Goal: Information Seeking & Learning: Learn about a topic

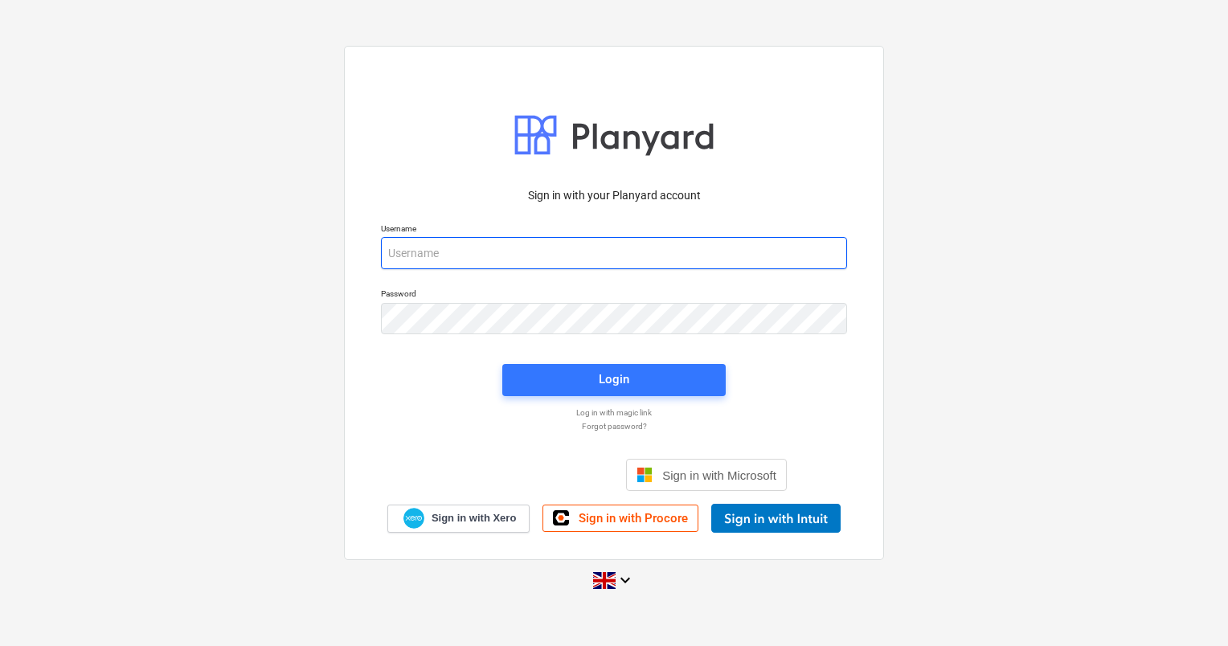
click at [443, 263] on input "email" at bounding box center [614, 253] width 466 height 32
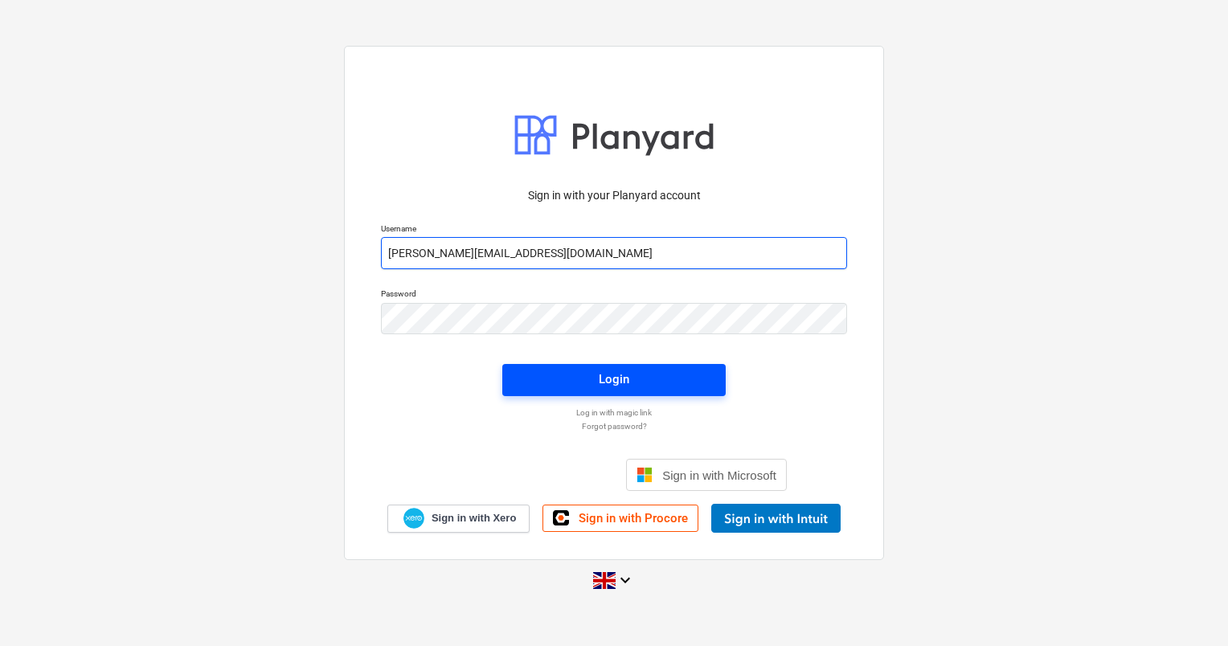
type input "[PERSON_NAME][EMAIL_ADDRESS][DOMAIN_NAME]"
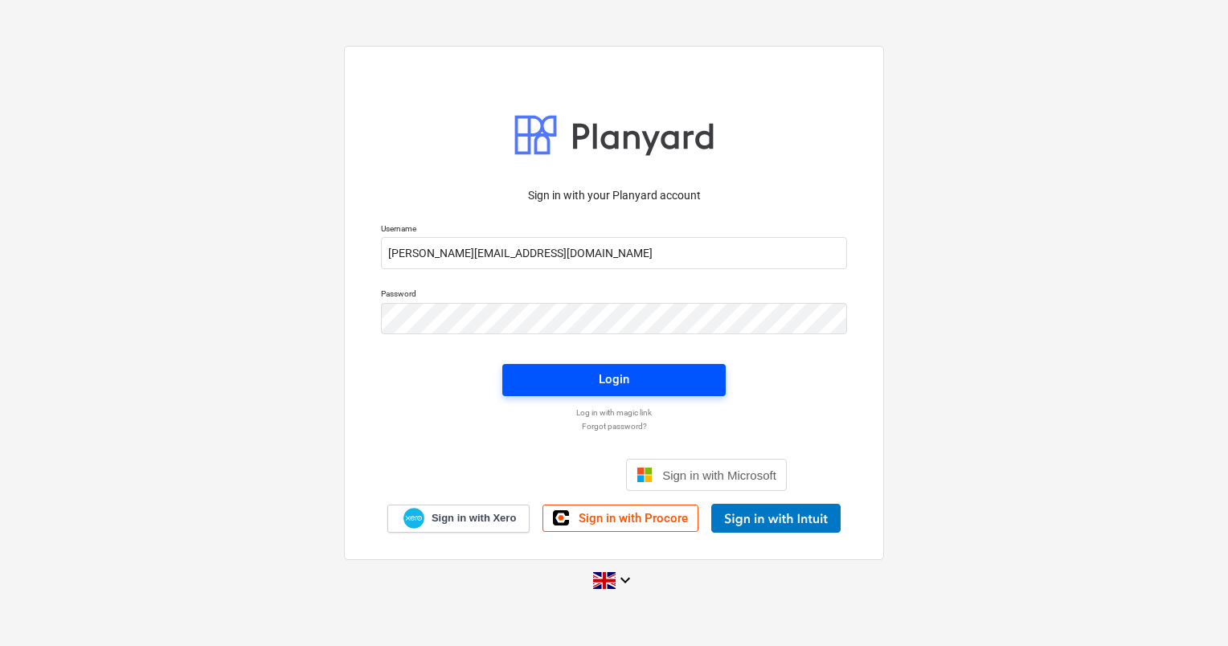
click at [604, 388] on div "Login" at bounding box center [614, 379] width 31 height 21
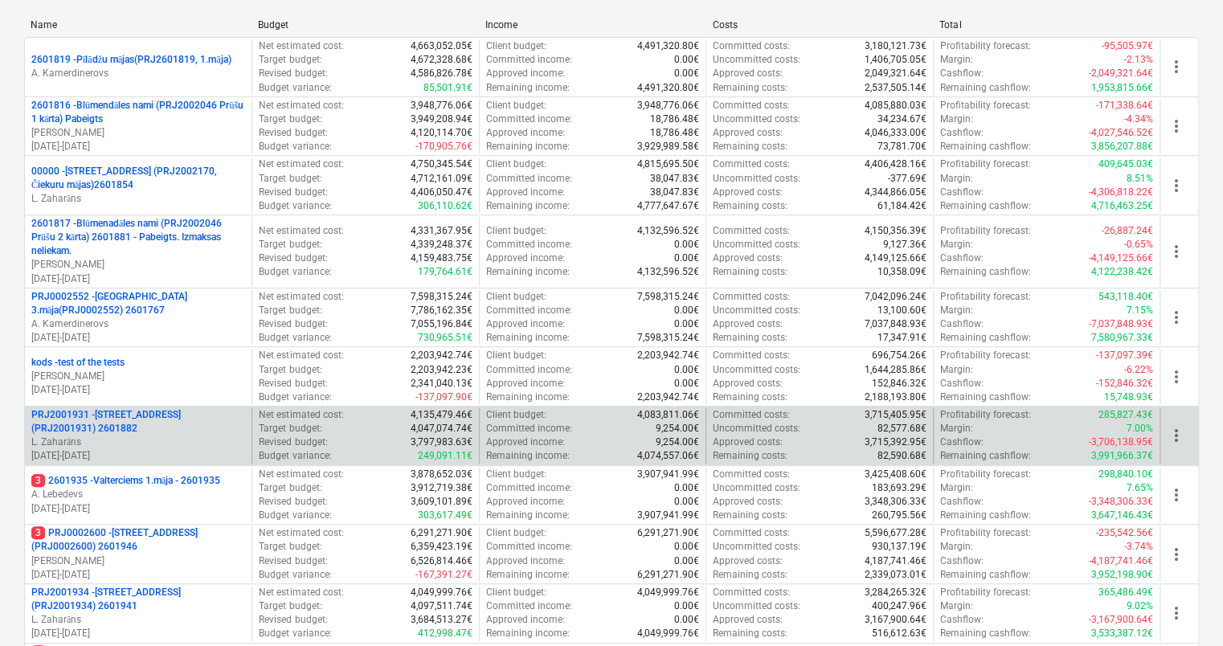
scroll to position [241, 0]
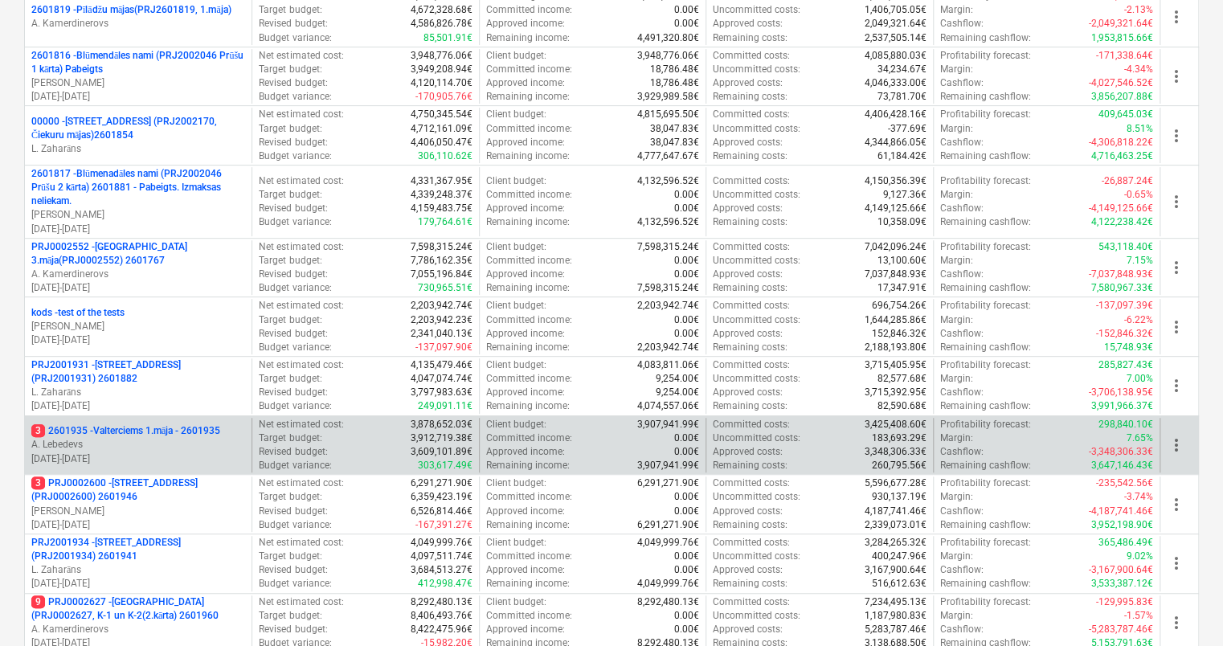
click at [142, 428] on p "3 2601935 - Valterciems 1.māja - 2601935" at bounding box center [125, 431] width 189 height 14
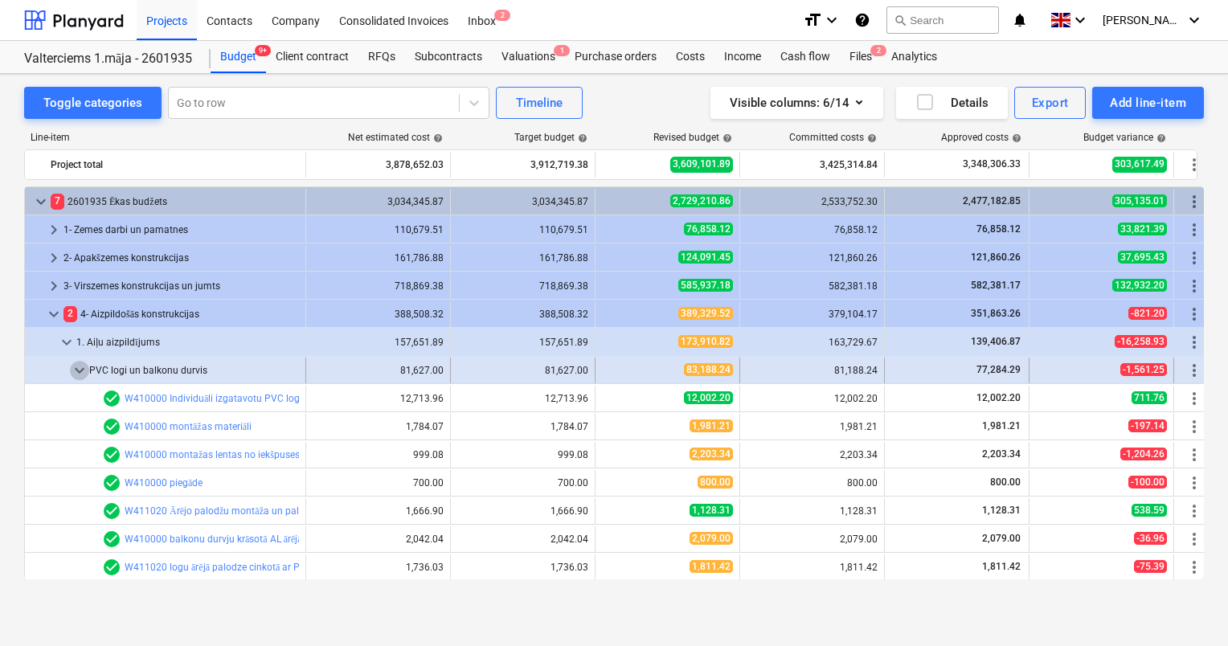
click at [83, 369] on span "keyboard_arrow_down" at bounding box center [79, 370] width 19 height 19
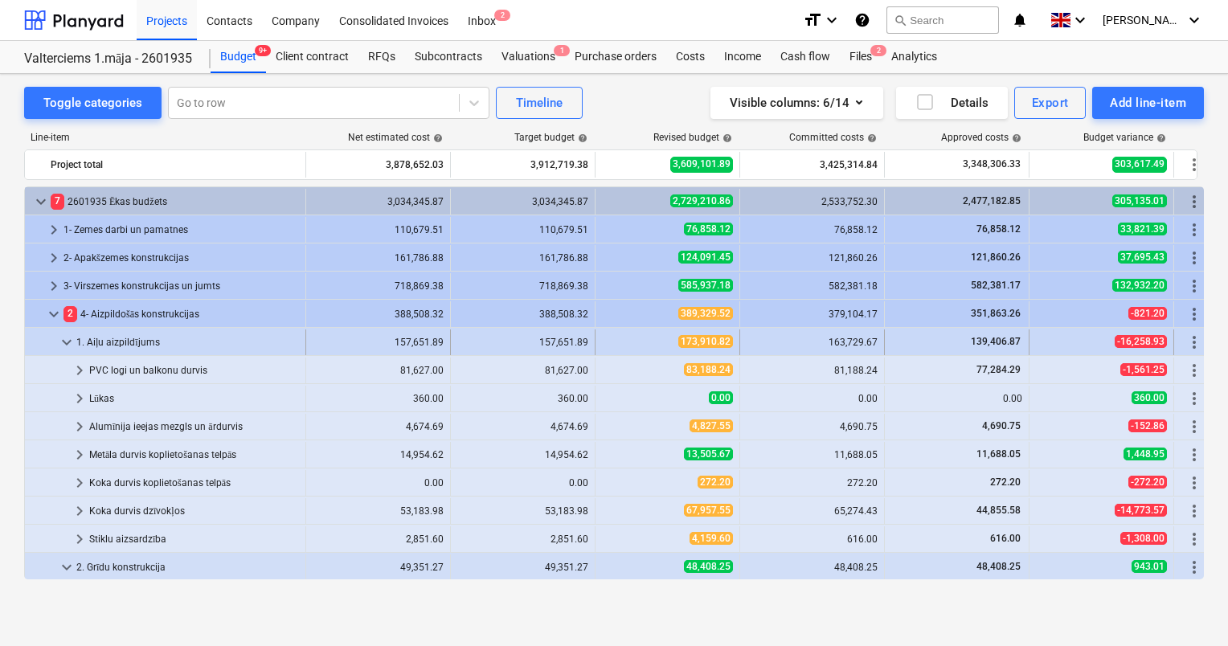
click at [64, 335] on span "keyboard_arrow_down" at bounding box center [66, 342] width 19 height 19
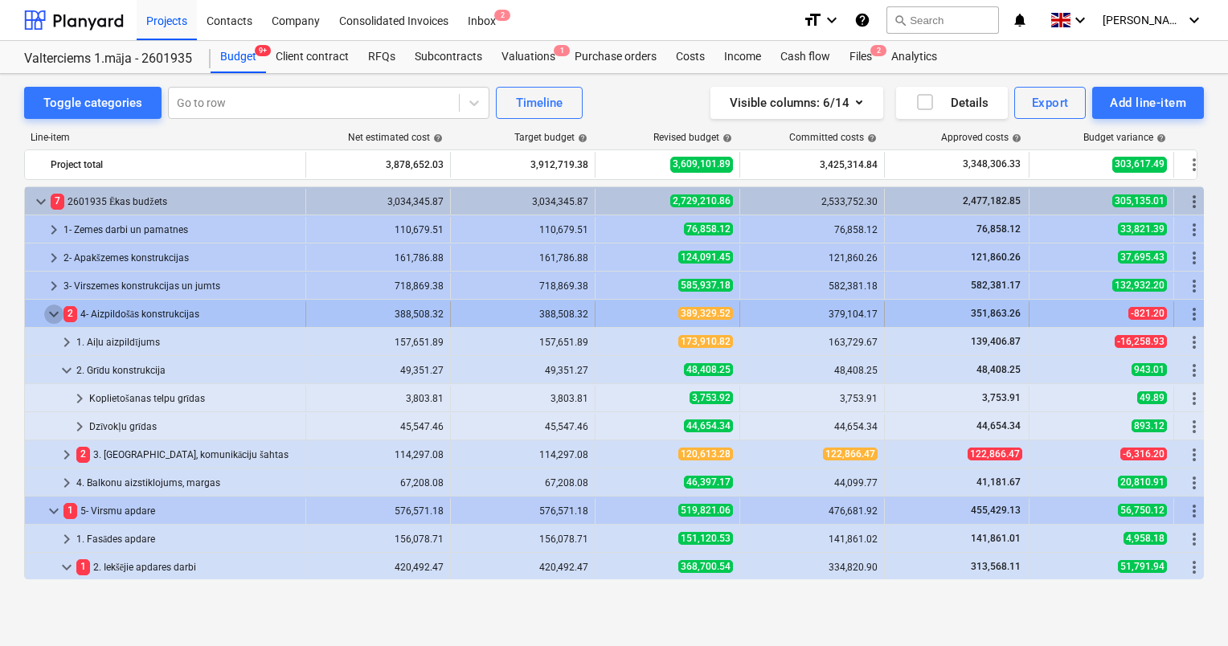
click at [55, 316] on span "keyboard_arrow_down" at bounding box center [53, 314] width 19 height 19
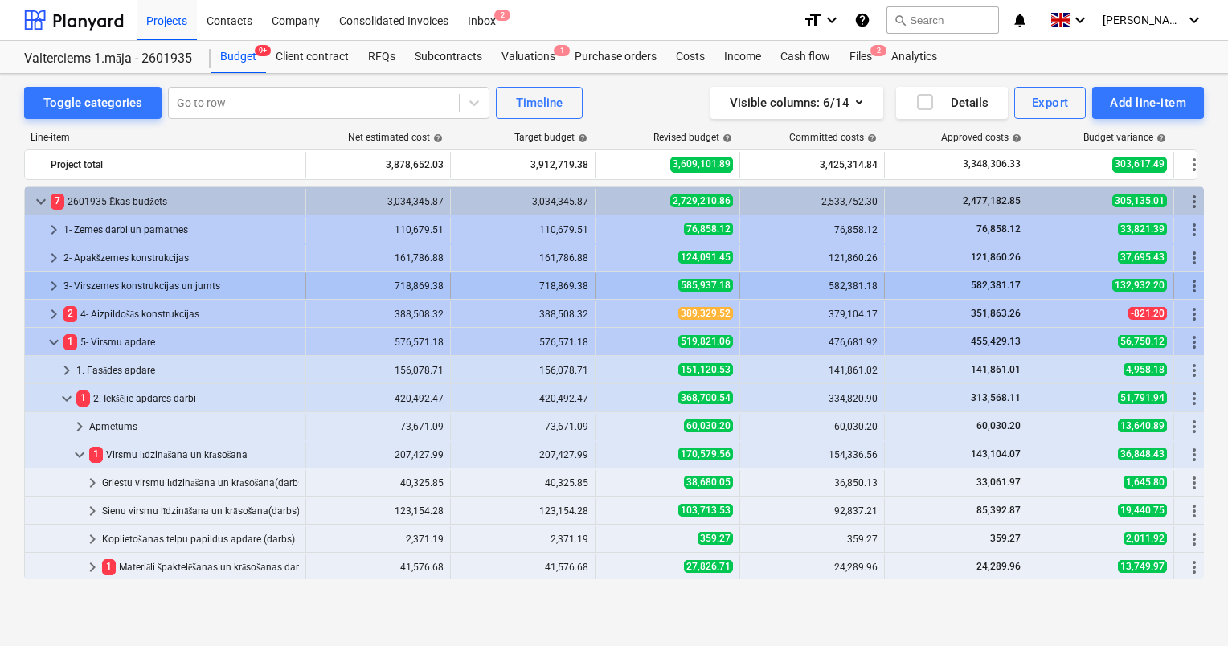
click at [56, 286] on span "keyboard_arrow_right" at bounding box center [53, 285] width 19 height 19
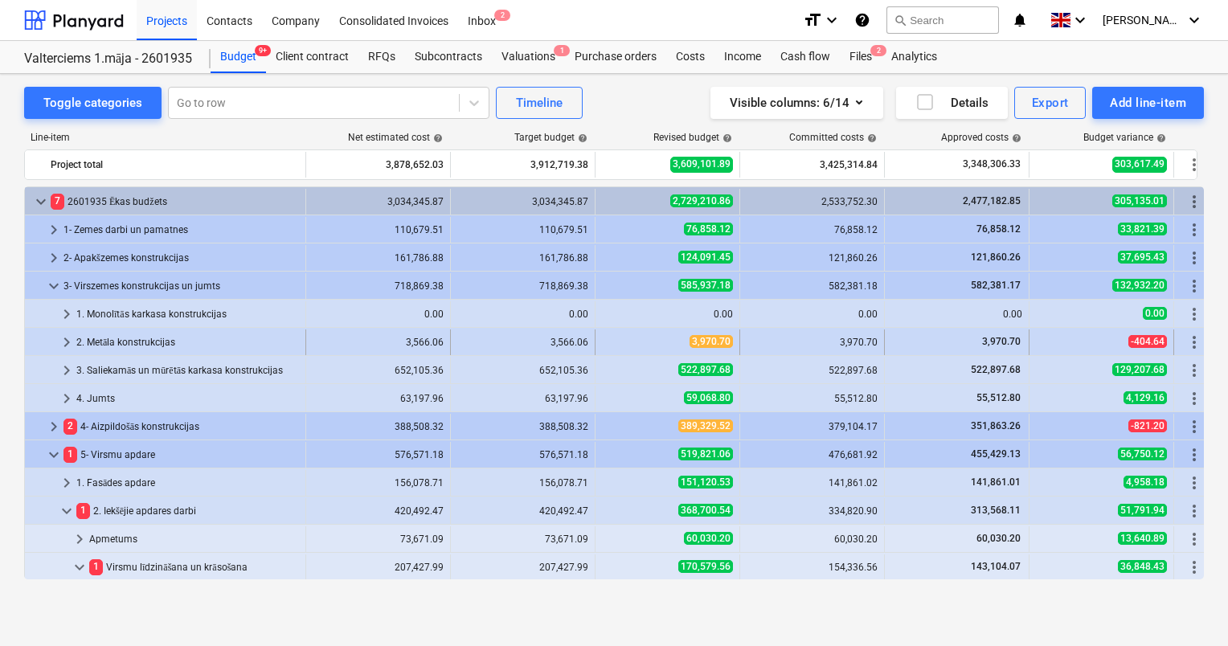
click at [67, 346] on span "keyboard_arrow_right" at bounding box center [66, 342] width 19 height 19
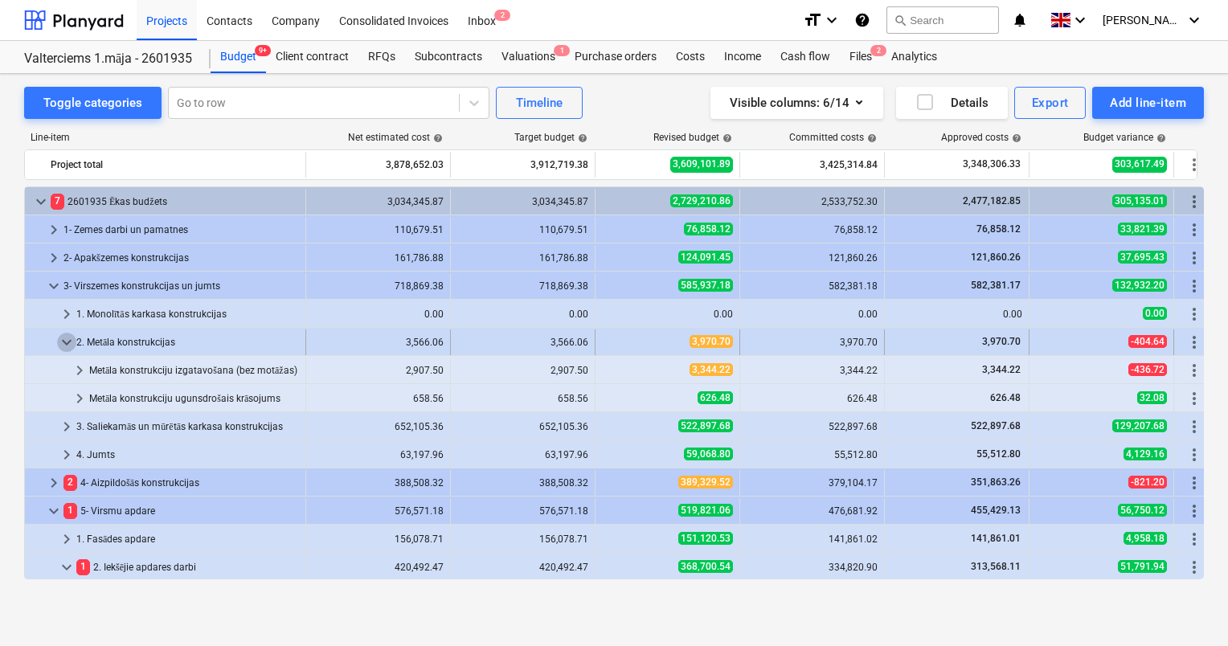
click at [66, 346] on span "keyboard_arrow_down" at bounding box center [66, 342] width 19 height 19
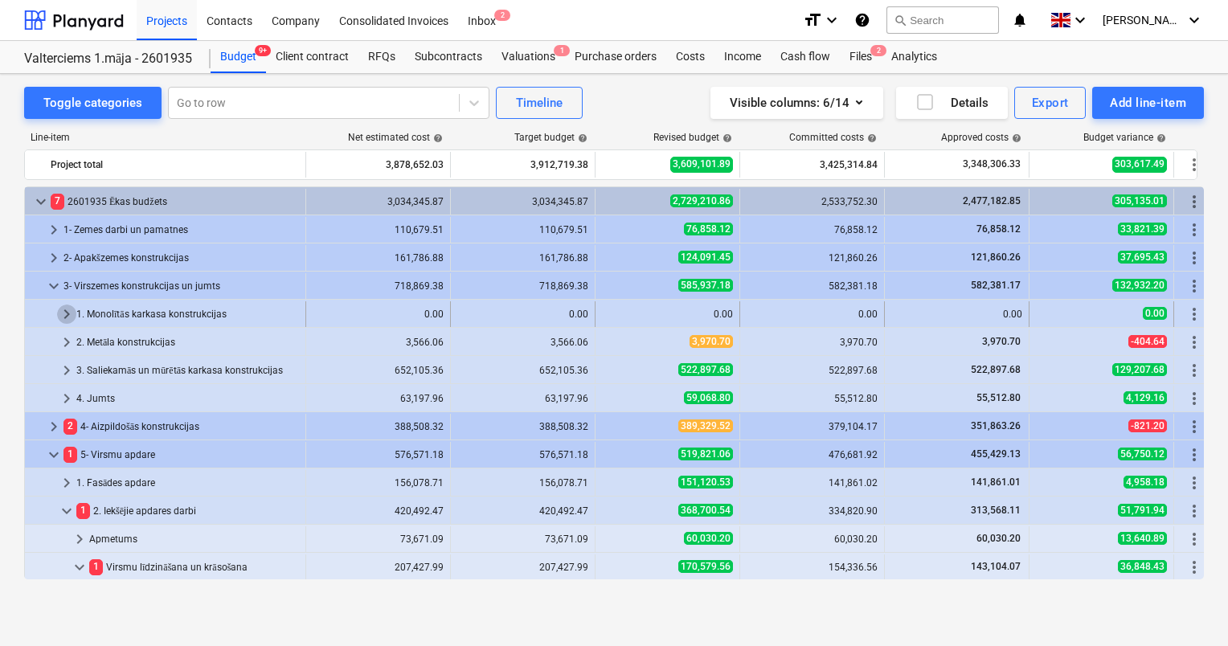
click at [62, 321] on span "keyboard_arrow_right" at bounding box center [66, 314] width 19 height 19
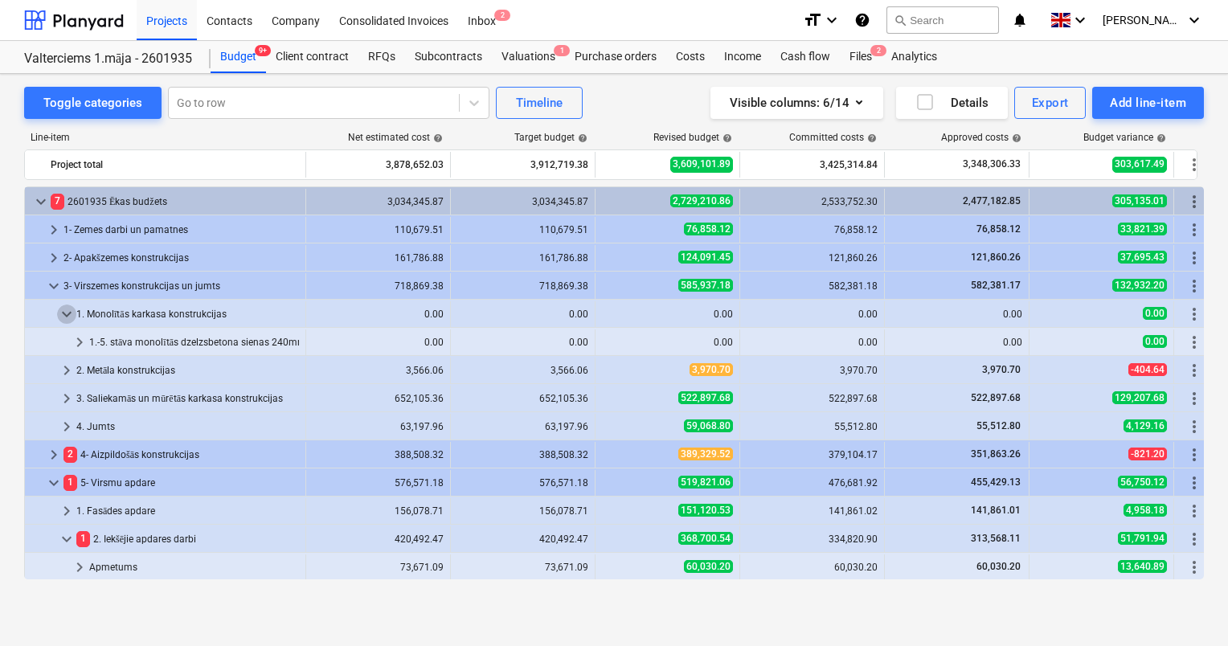
click at [62, 321] on span "keyboard_arrow_down" at bounding box center [66, 314] width 19 height 19
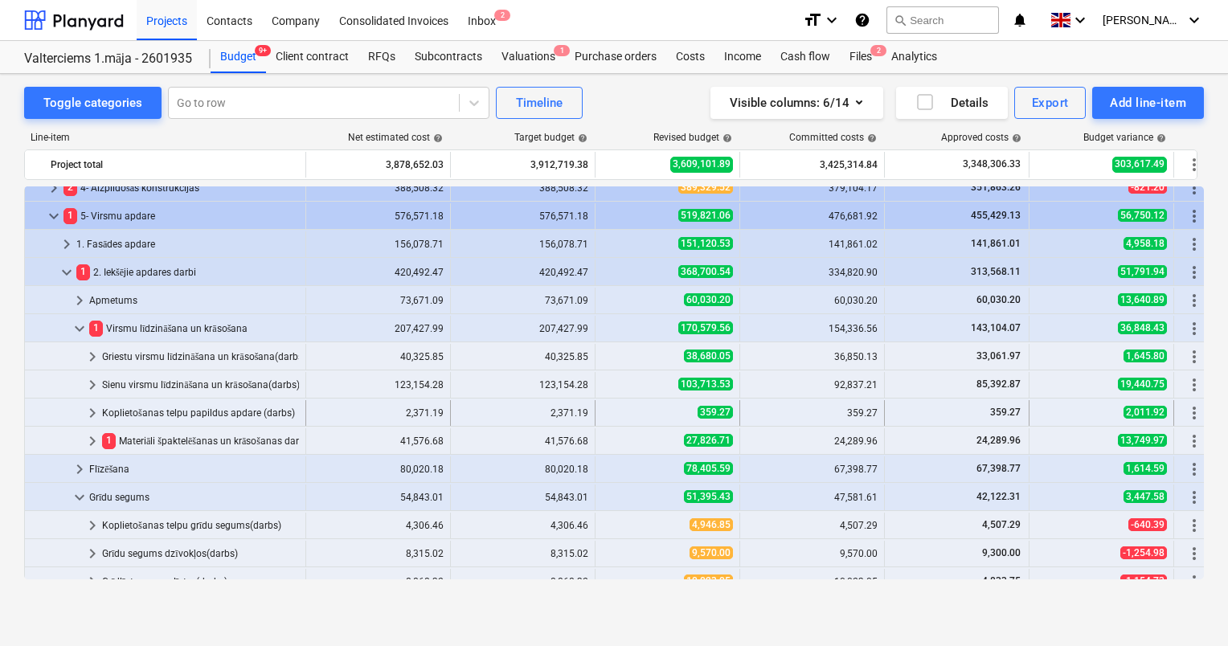
scroll to position [241, 0]
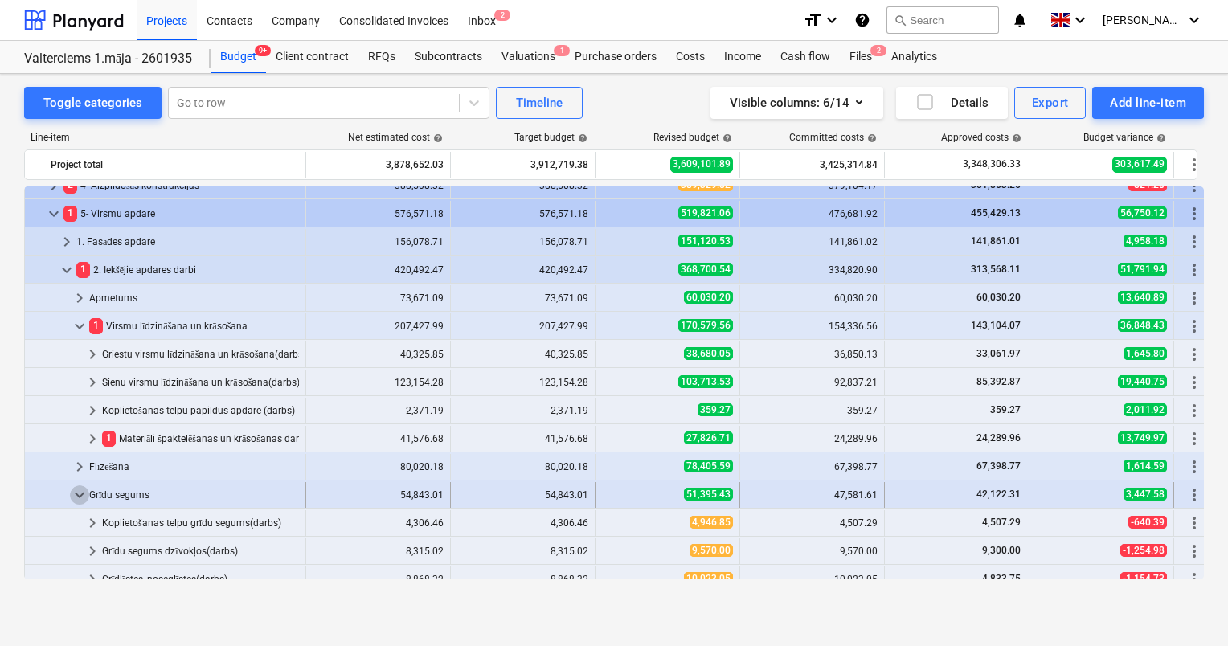
click at [77, 495] on span "keyboard_arrow_down" at bounding box center [79, 494] width 19 height 19
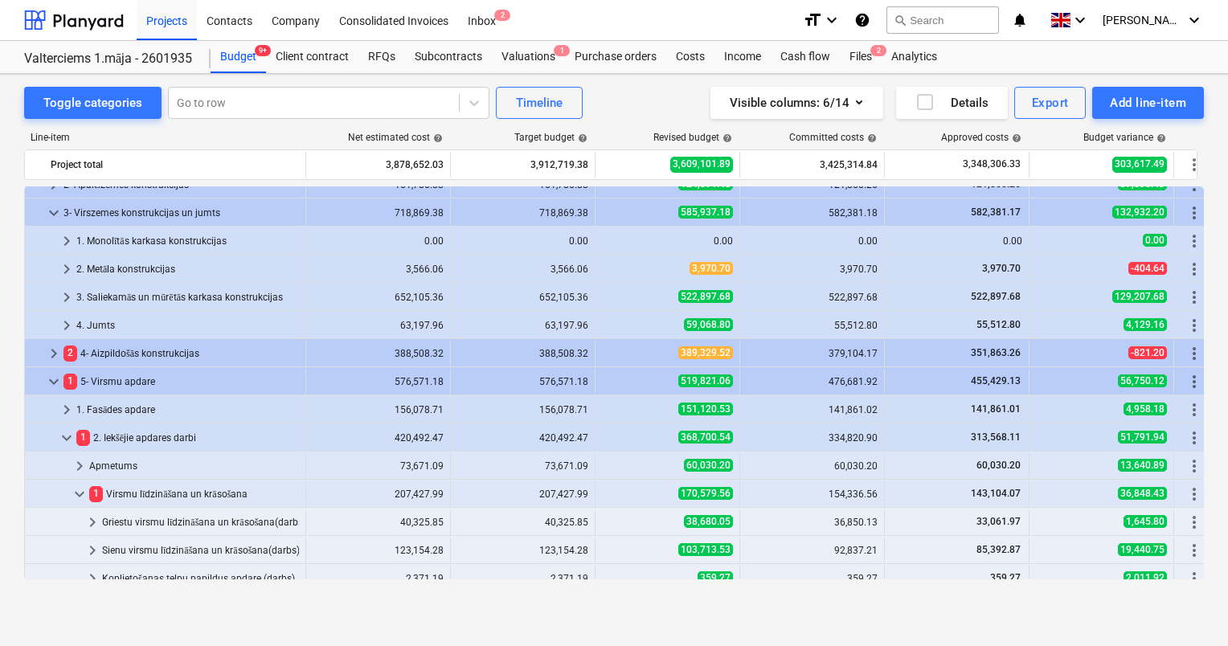
scroll to position [0, 0]
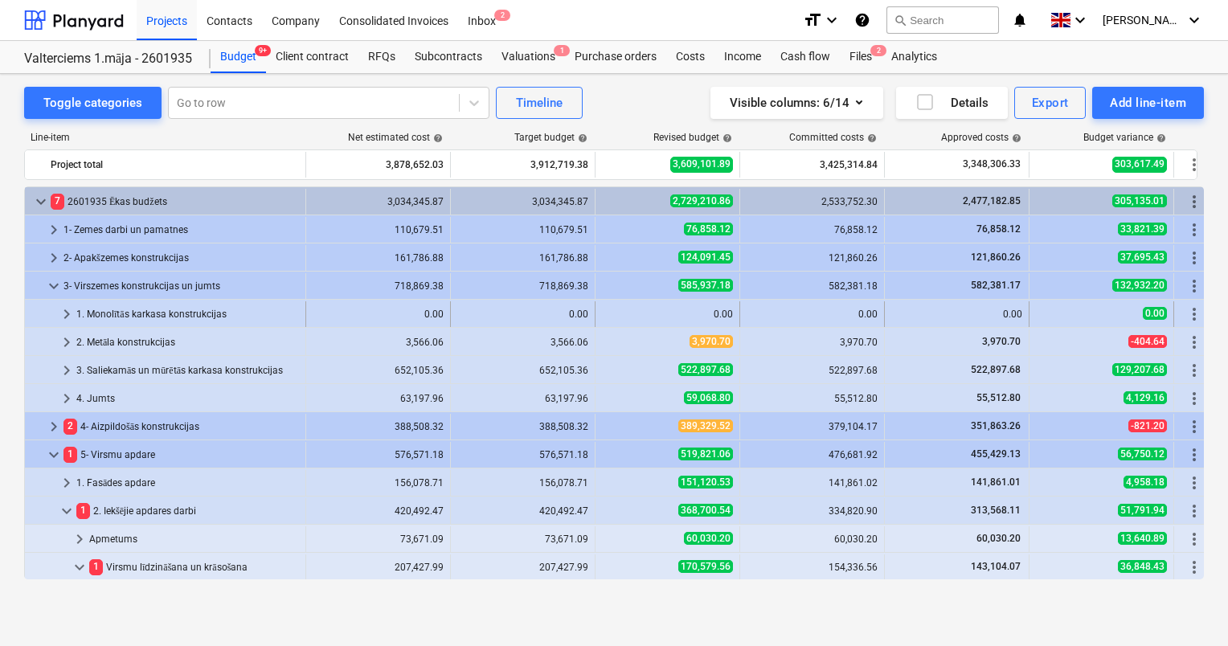
click at [70, 312] on span "keyboard_arrow_right" at bounding box center [66, 314] width 19 height 19
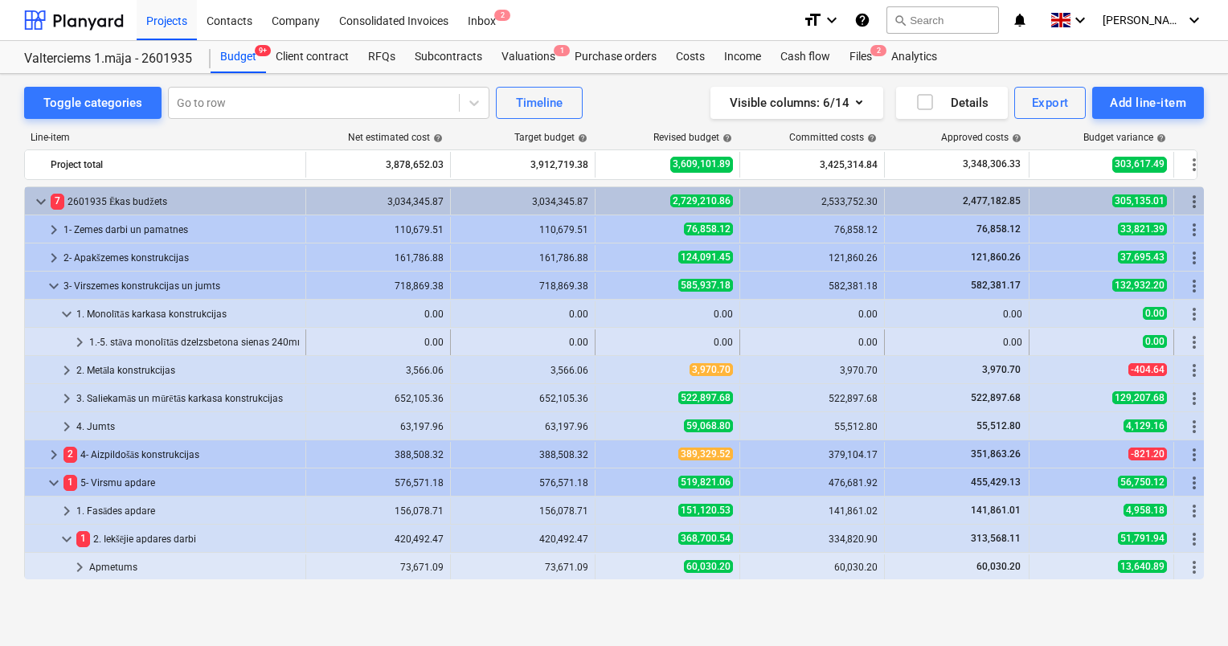
click at [84, 343] on span "keyboard_arrow_right" at bounding box center [79, 342] width 19 height 19
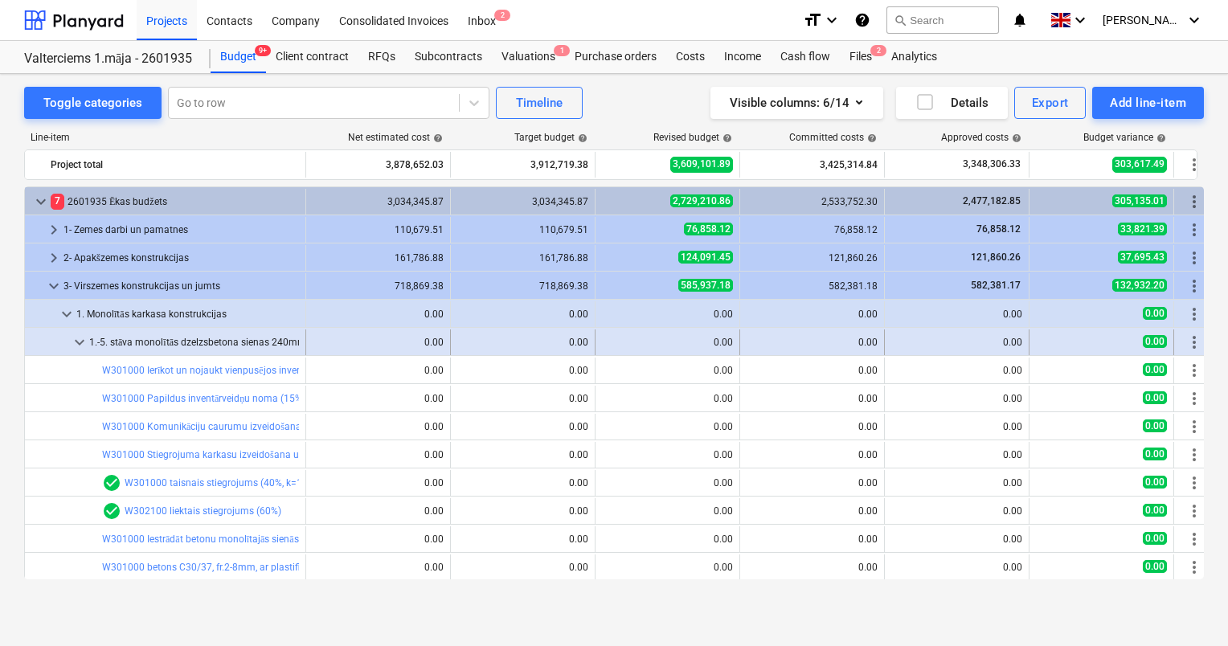
click at [80, 342] on span "keyboard_arrow_down" at bounding box center [79, 342] width 19 height 19
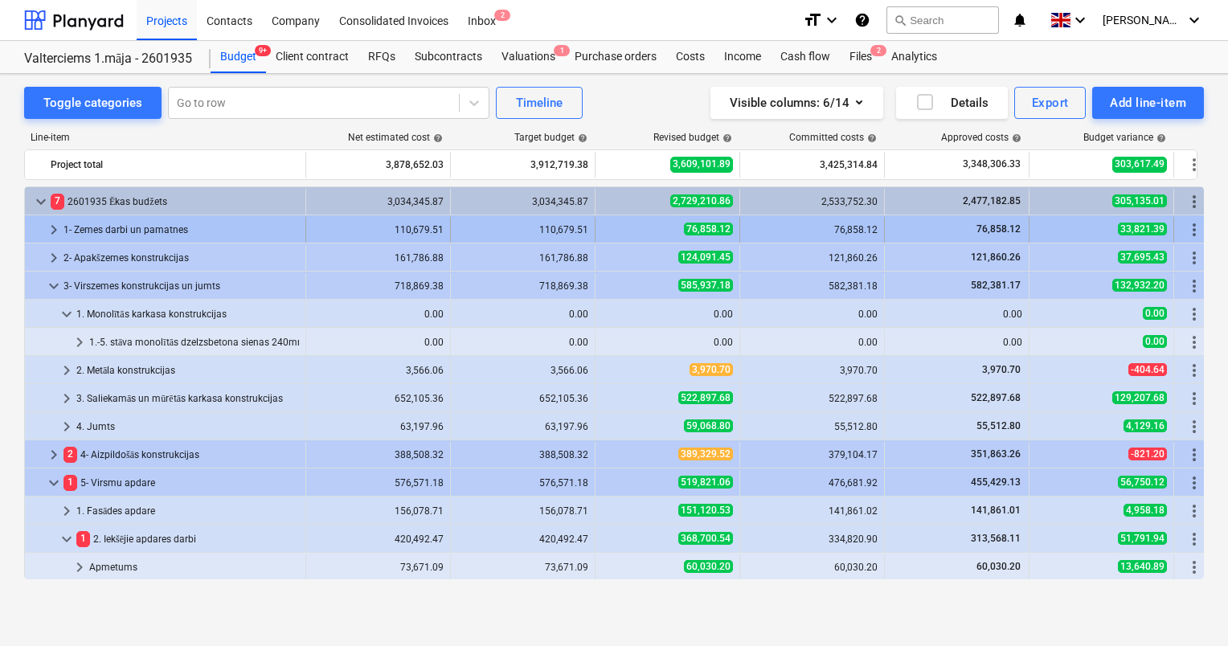
click at [53, 227] on span "keyboard_arrow_right" at bounding box center [53, 229] width 19 height 19
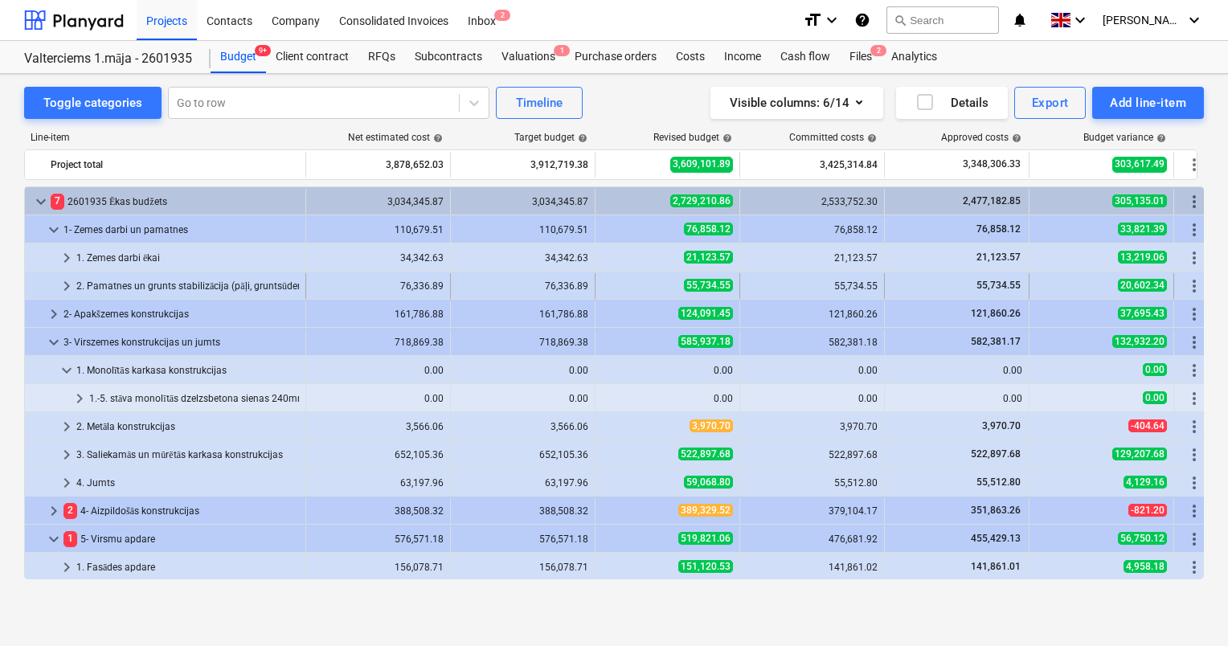
click at [62, 285] on span "keyboard_arrow_right" at bounding box center [66, 285] width 19 height 19
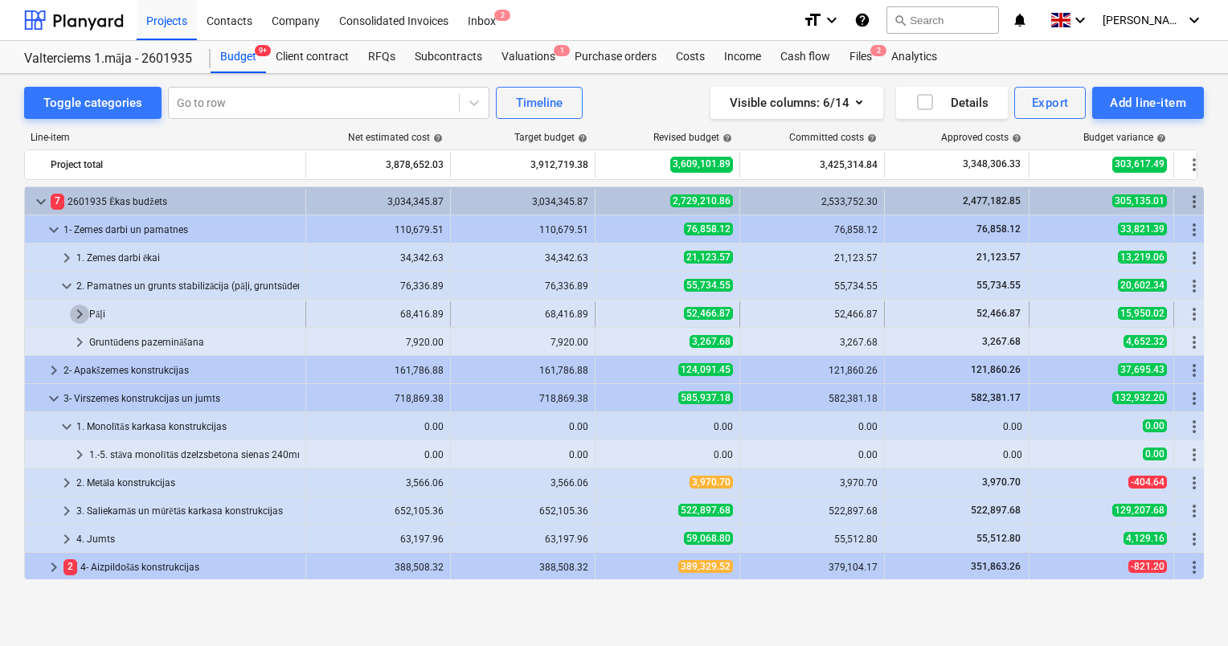
click at [78, 313] on span "keyboard_arrow_right" at bounding box center [79, 314] width 19 height 19
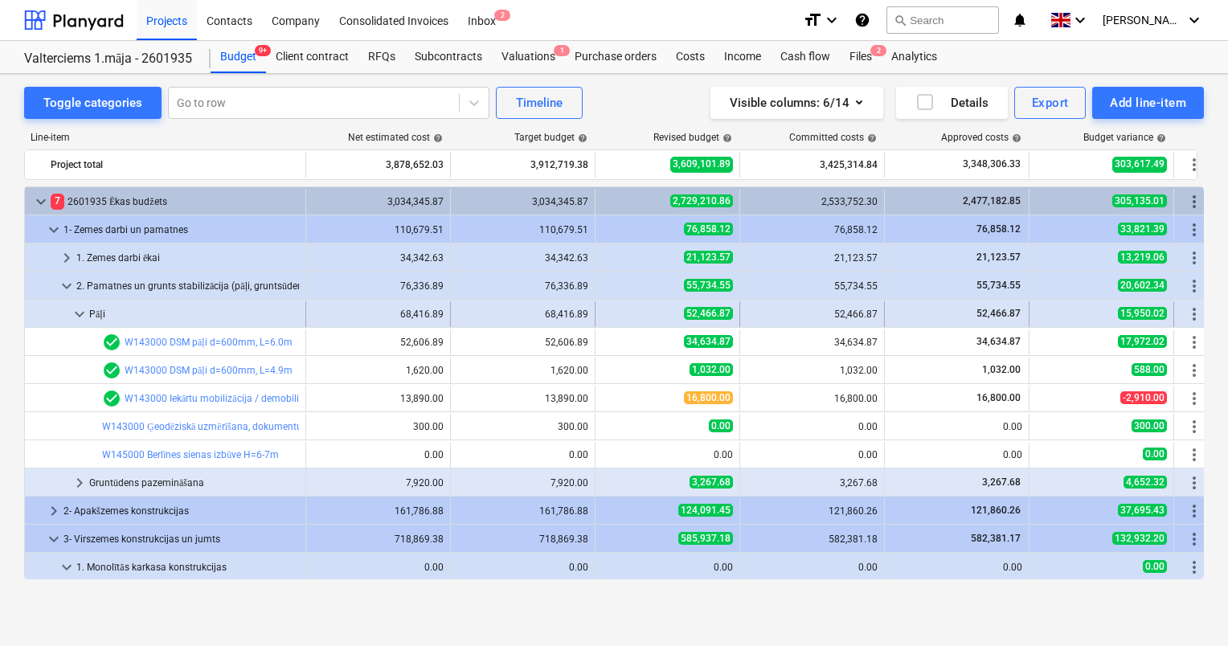
click at [81, 316] on span "keyboard_arrow_down" at bounding box center [79, 314] width 19 height 19
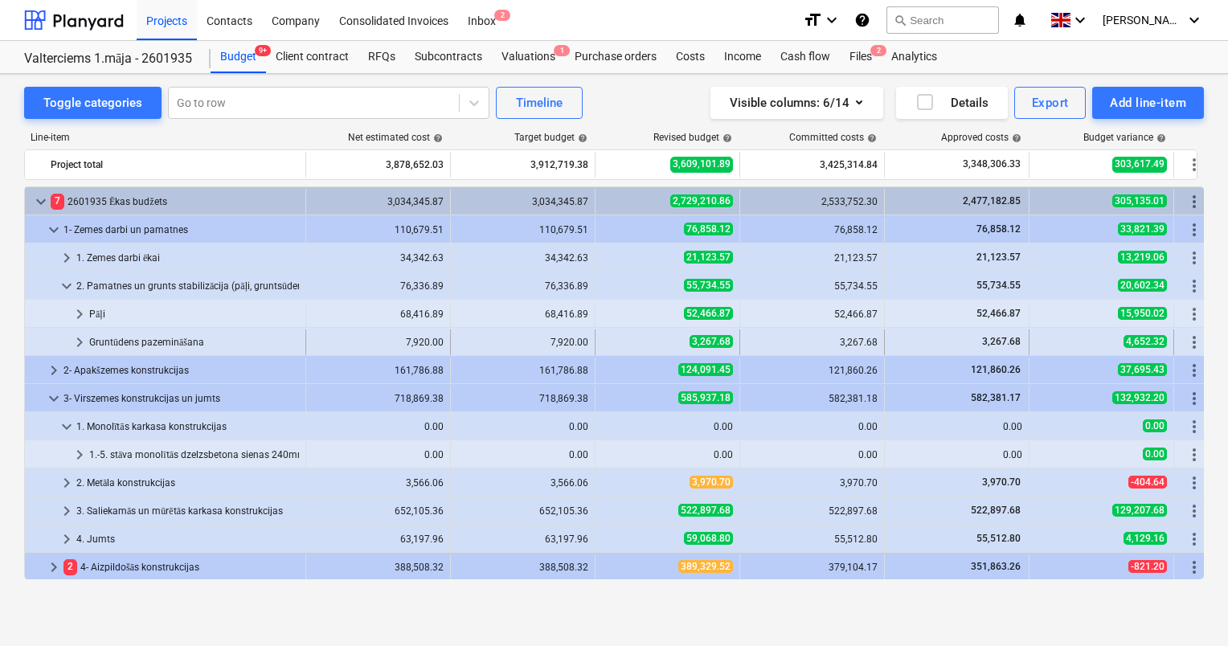
click at [80, 342] on span "keyboard_arrow_right" at bounding box center [79, 342] width 19 height 19
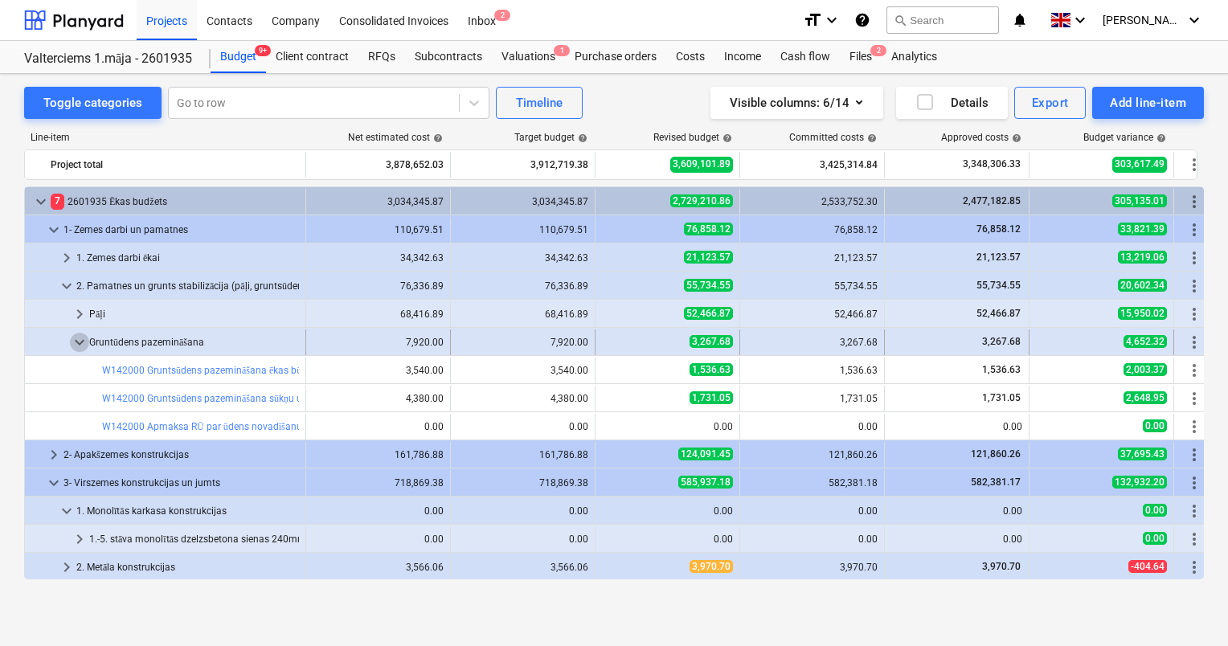
click at [80, 339] on span "keyboard_arrow_down" at bounding box center [79, 342] width 19 height 19
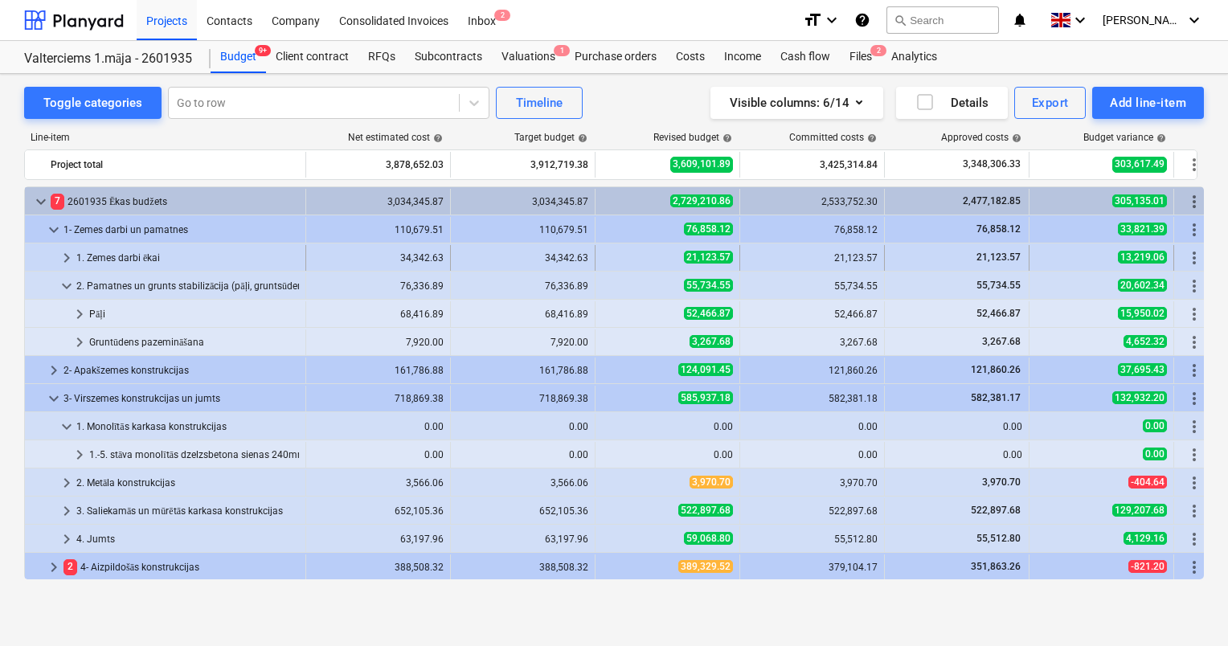
click at [68, 256] on span "keyboard_arrow_right" at bounding box center [66, 257] width 19 height 19
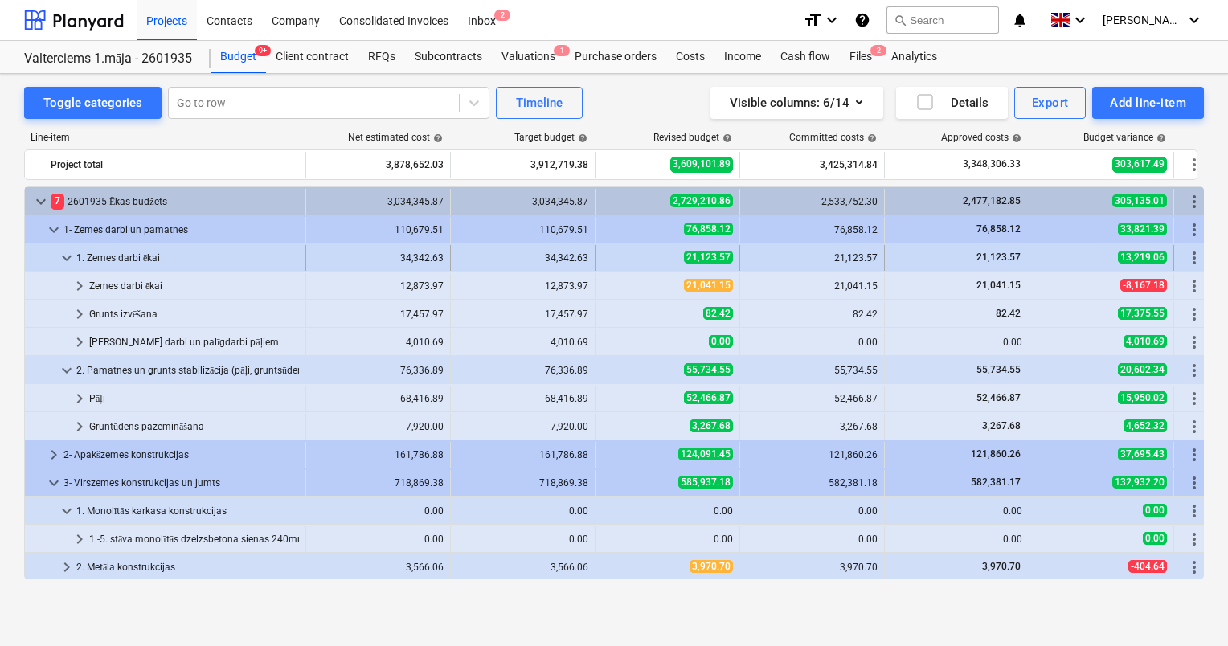
click at [71, 260] on span "keyboard_arrow_down" at bounding box center [66, 257] width 19 height 19
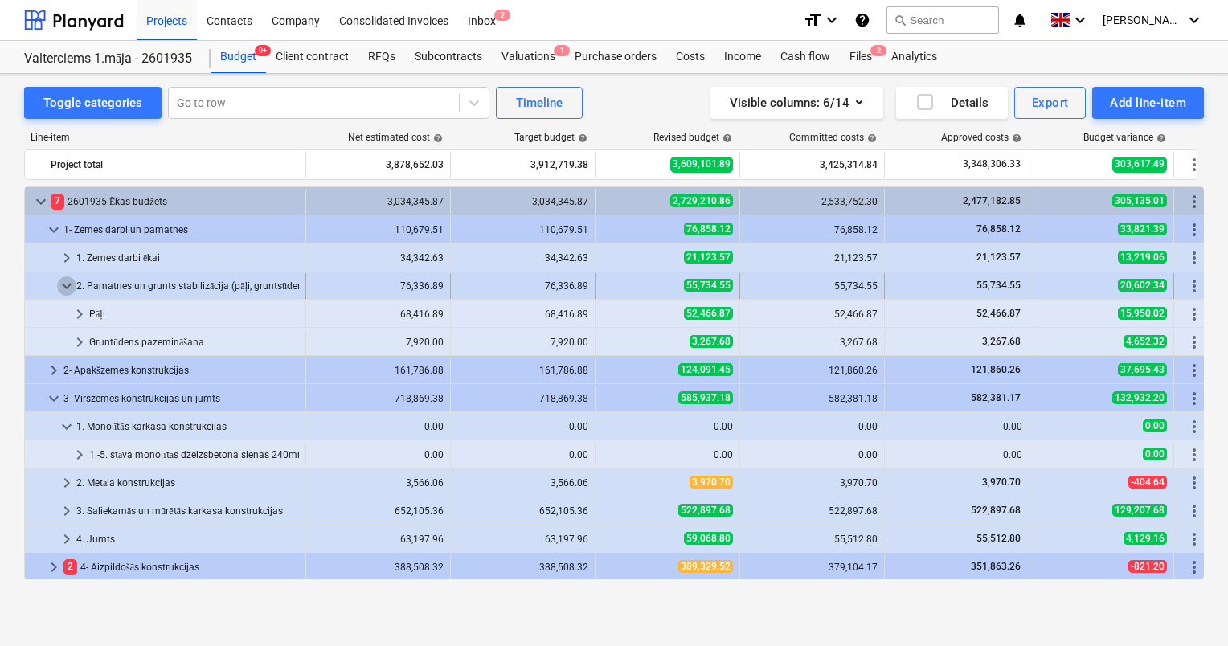
click at [70, 288] on span "keyboard_arrow_down" at bounding box center [66, 285] width 19 height 19
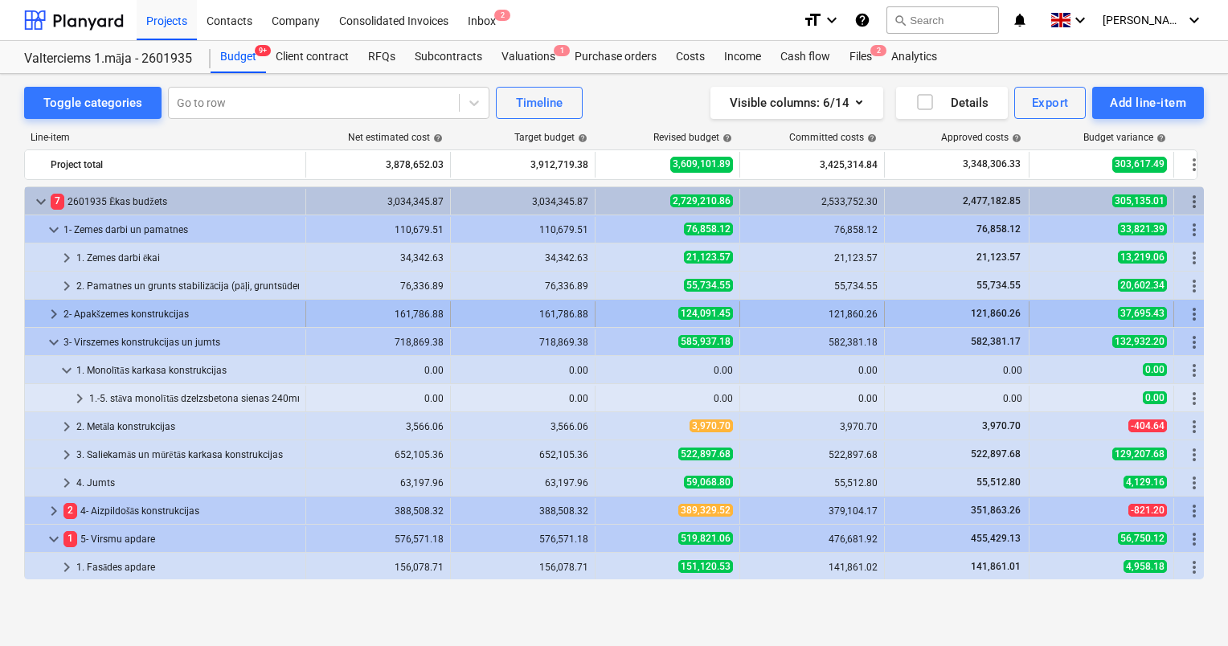
click at [51, 314] on span "keyboard_arrow_right" at bounding box center [53, 314] width 19 height 19
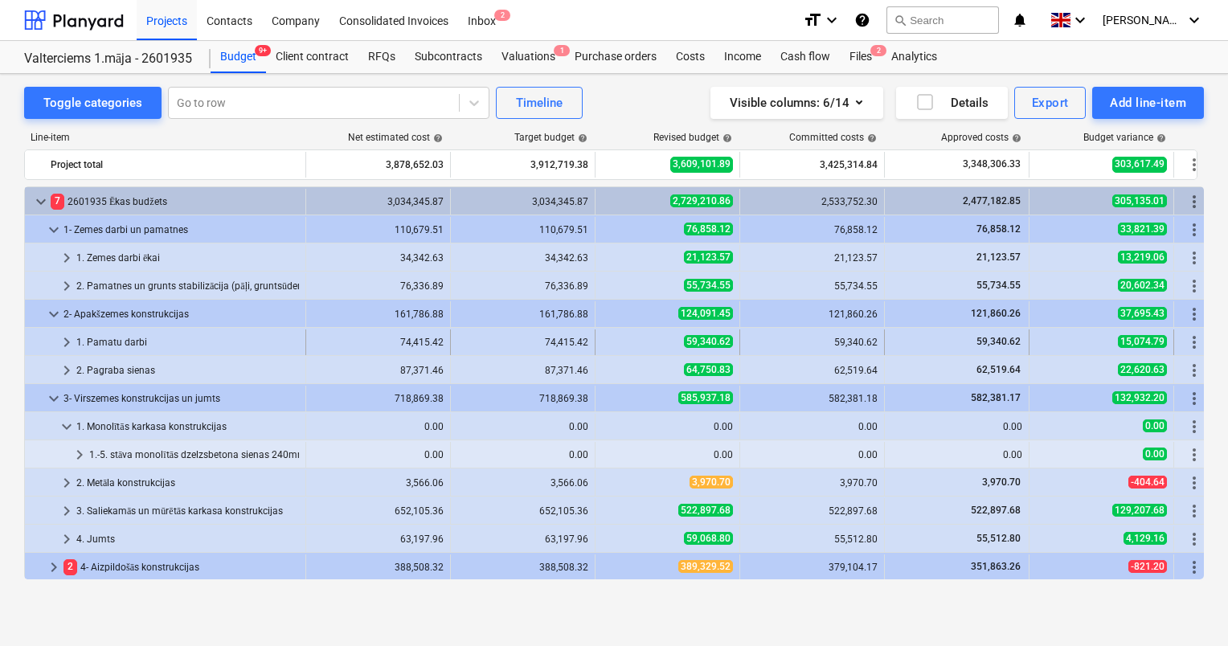
click at [68, 338] on span "keyboard_arrow_right" at bounding box center [66, 342] width 19 height 19
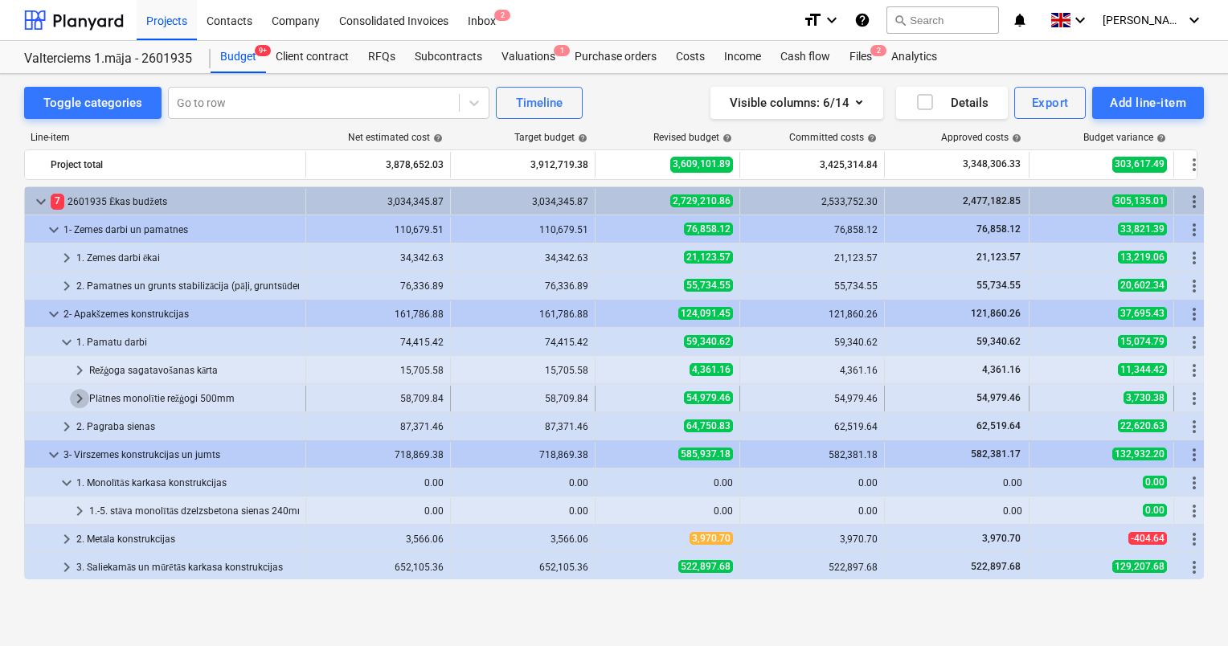
click at [86, 399] on span "keyboard_arrow_right" at bounding box center [79, 398] width 19 height 19
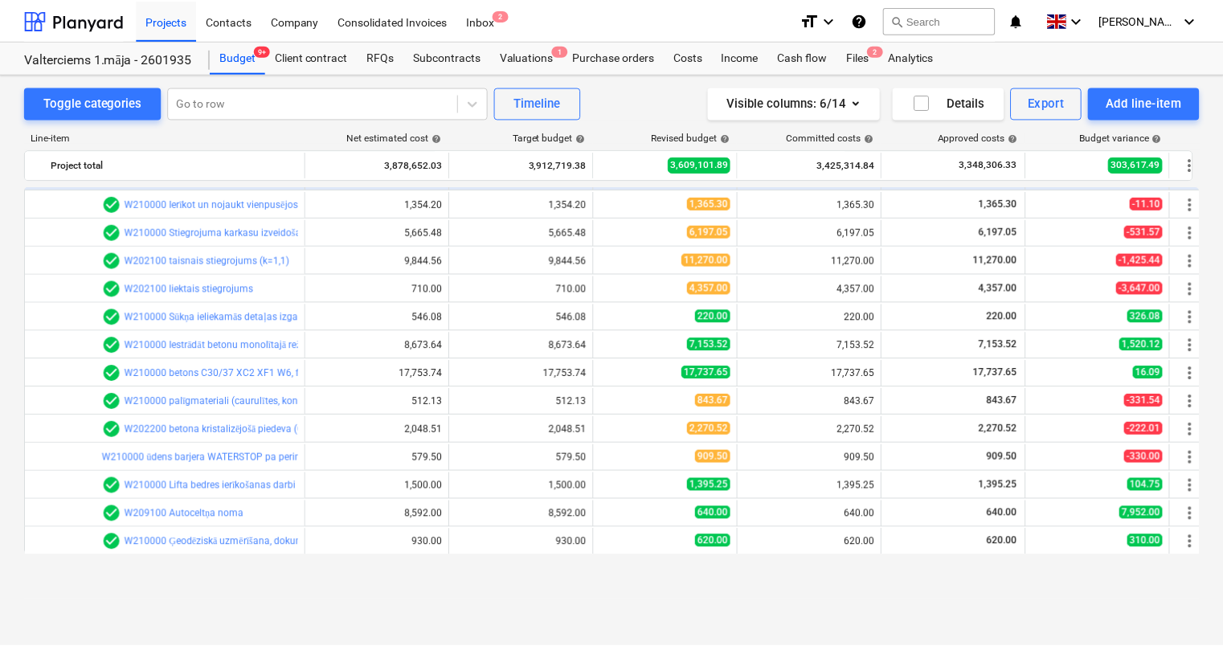
scroll to position [161, 0]
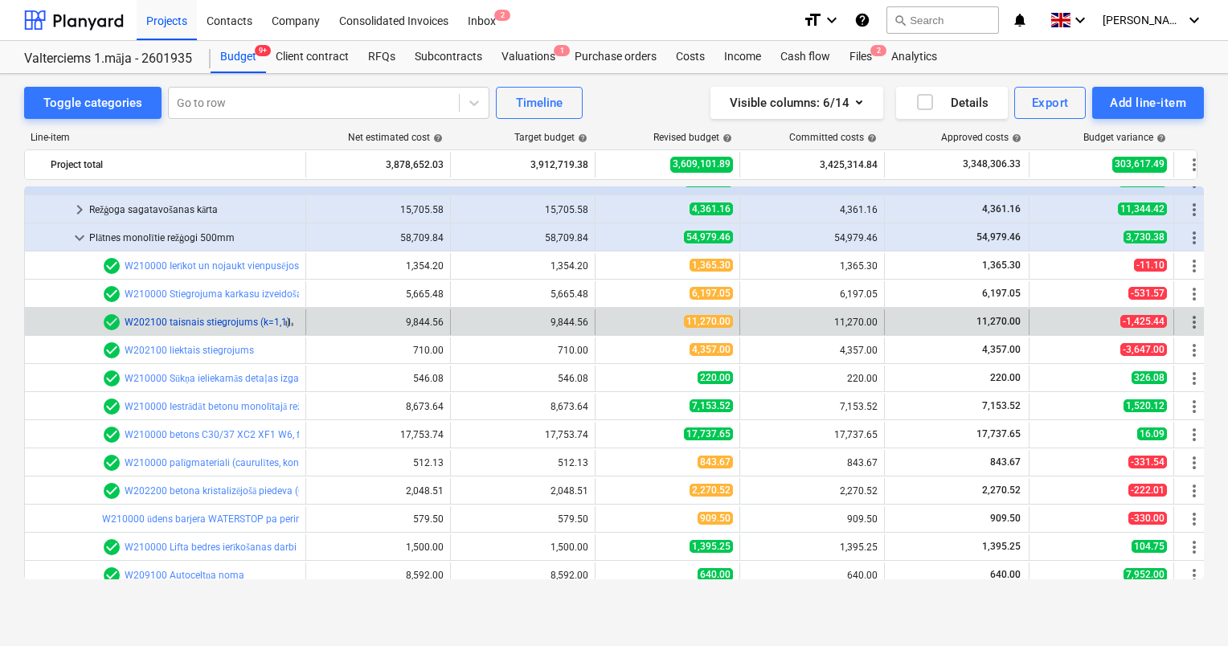
click at [191, 324] on link "W202100 taisnais stiegrojums (k=1,1)" at bounding box center [208, 322] width 166 height 11
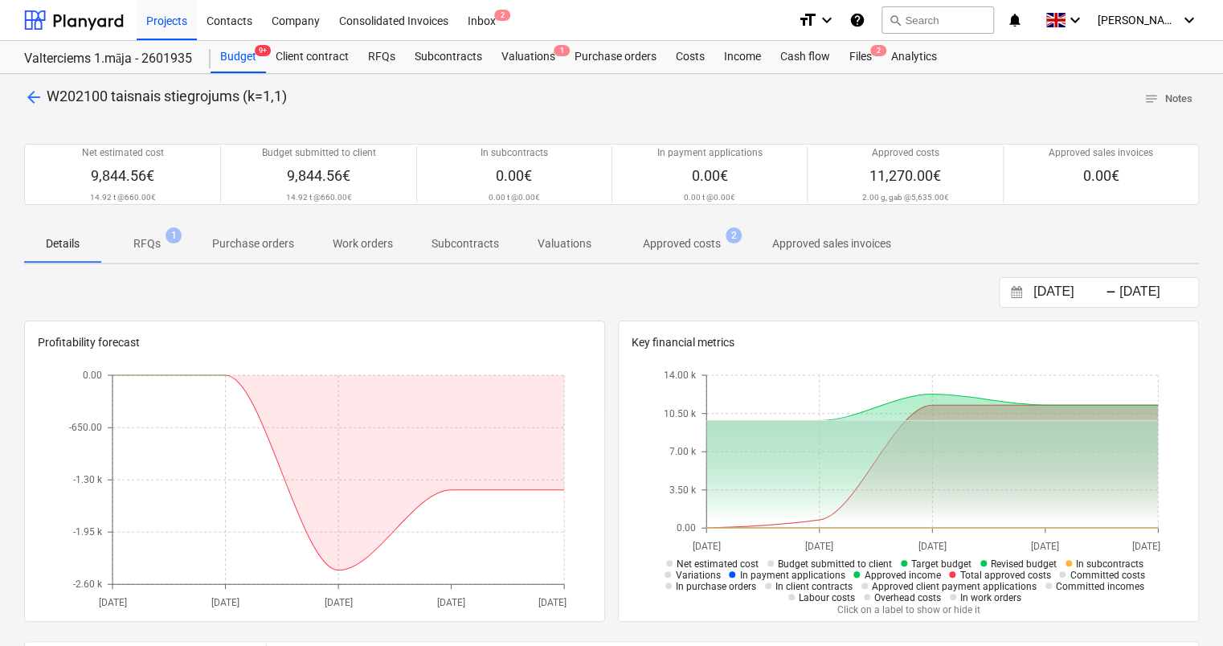
click at [669, 244] on p "Approved costs" at bounding box center [682, 243] width 78 height 17
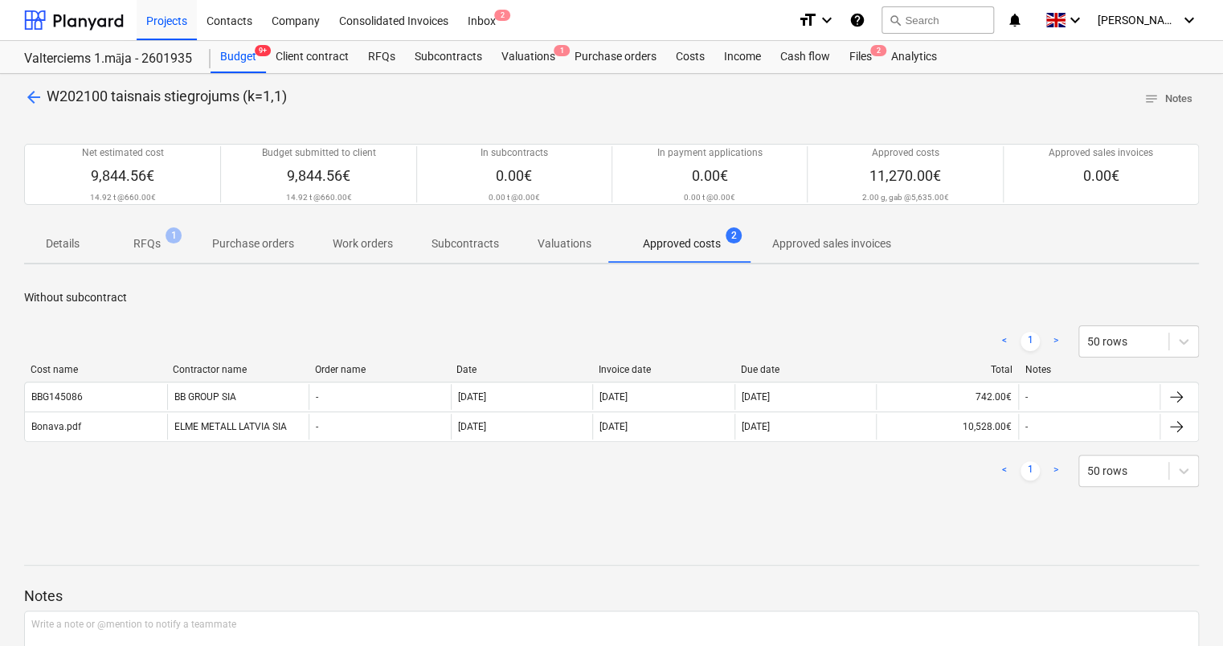
click at [144, 249] on p "RFQs" at bounding box center [146, 243] width 27 height 17
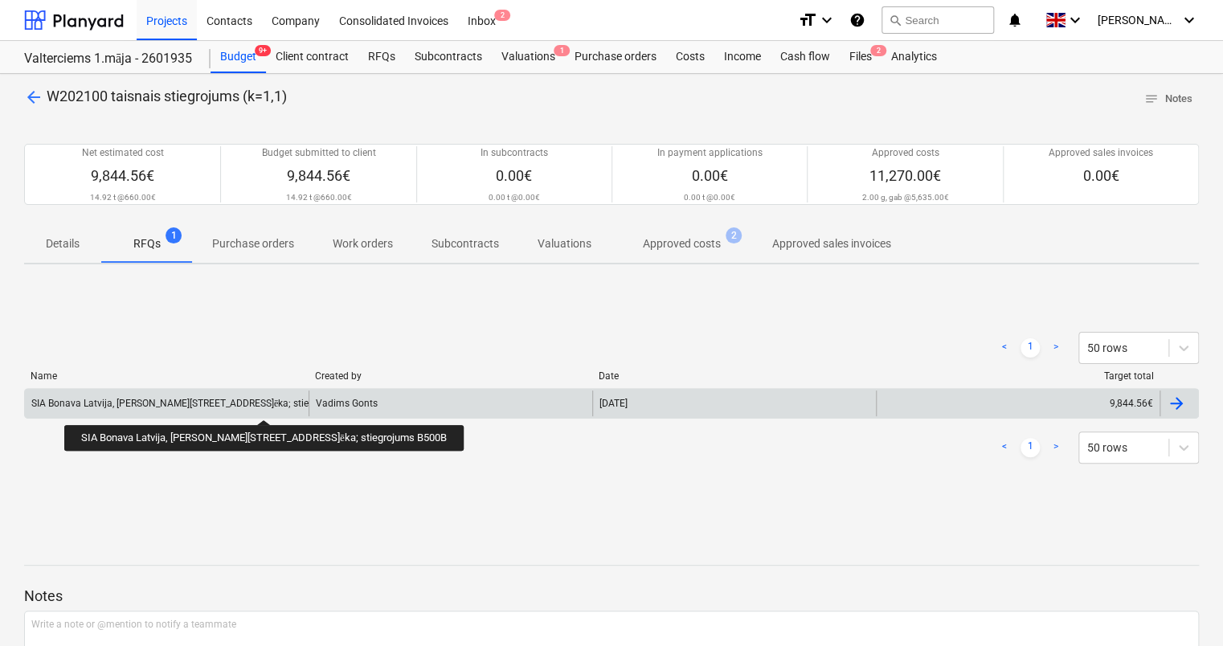
click at [238, 405] on div "SIA Bonava Latvija, [PERSON_NAME][STREET_ADDRESS]ēka; stiegrojums B500B" at bounding box center [203, 404] width 344 height 12
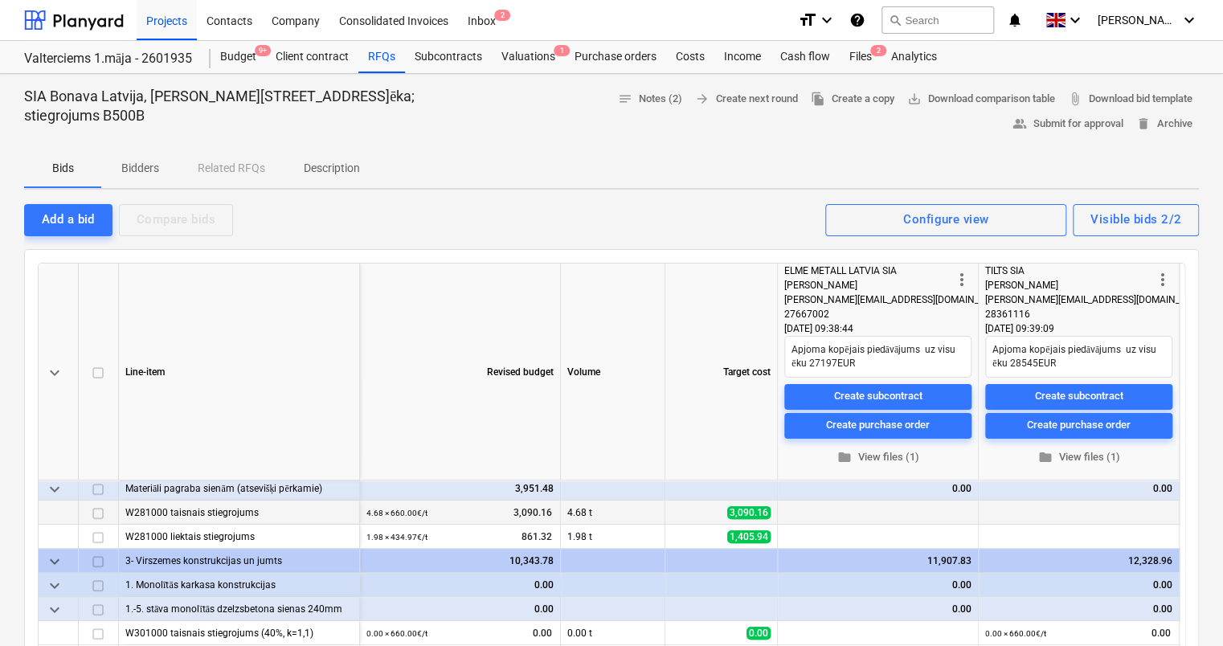
scroll to position [175, 0]
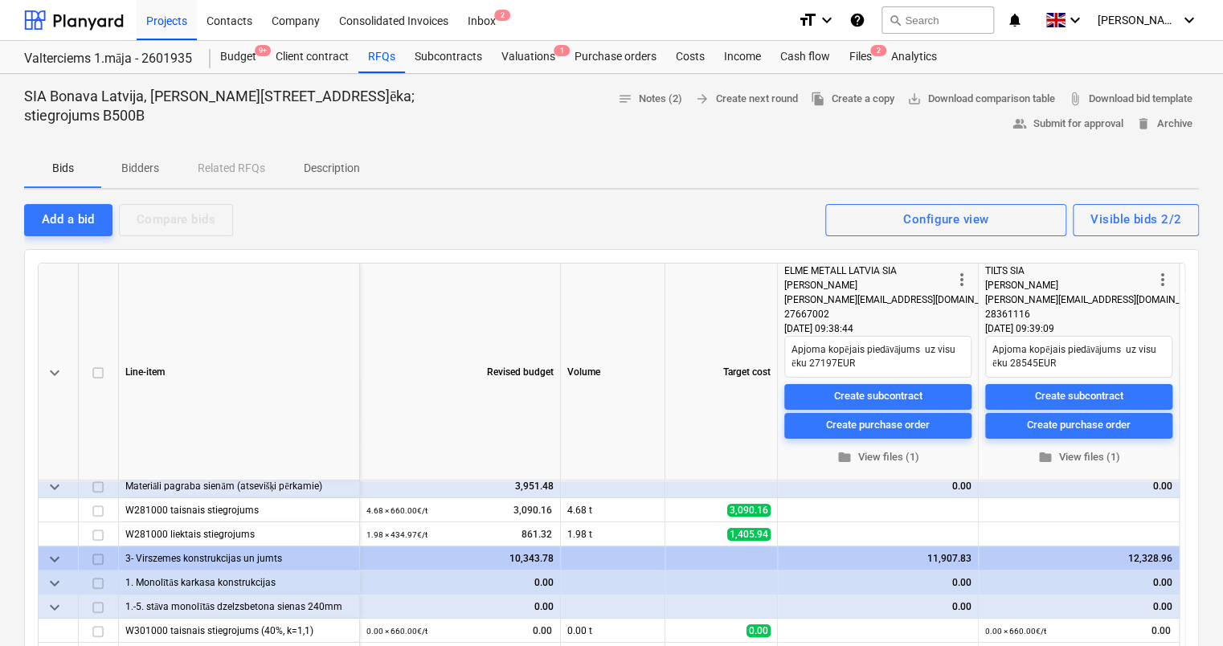
click at [133, 166] on p "Bidders" at bounding box center [140, 168] width 39 height 17
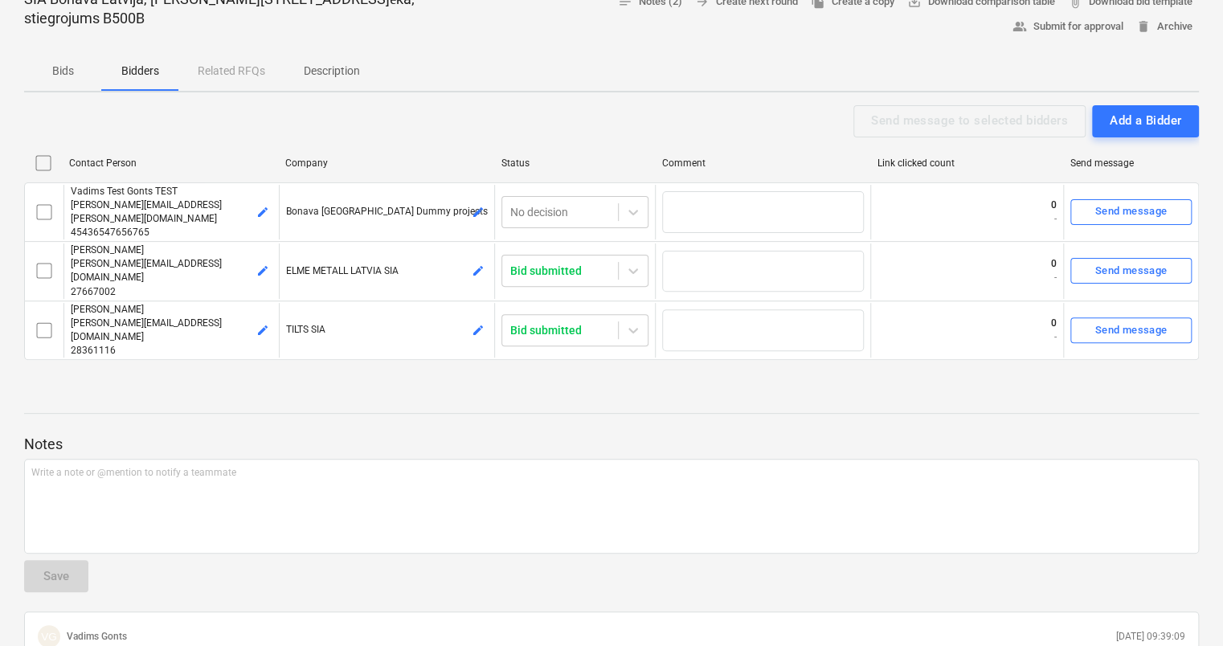
scroll to position [96, 0]
click at [69, 72] on p "Bids" at bounding box center [62, 71] width 39 height 17
type textarea "x"
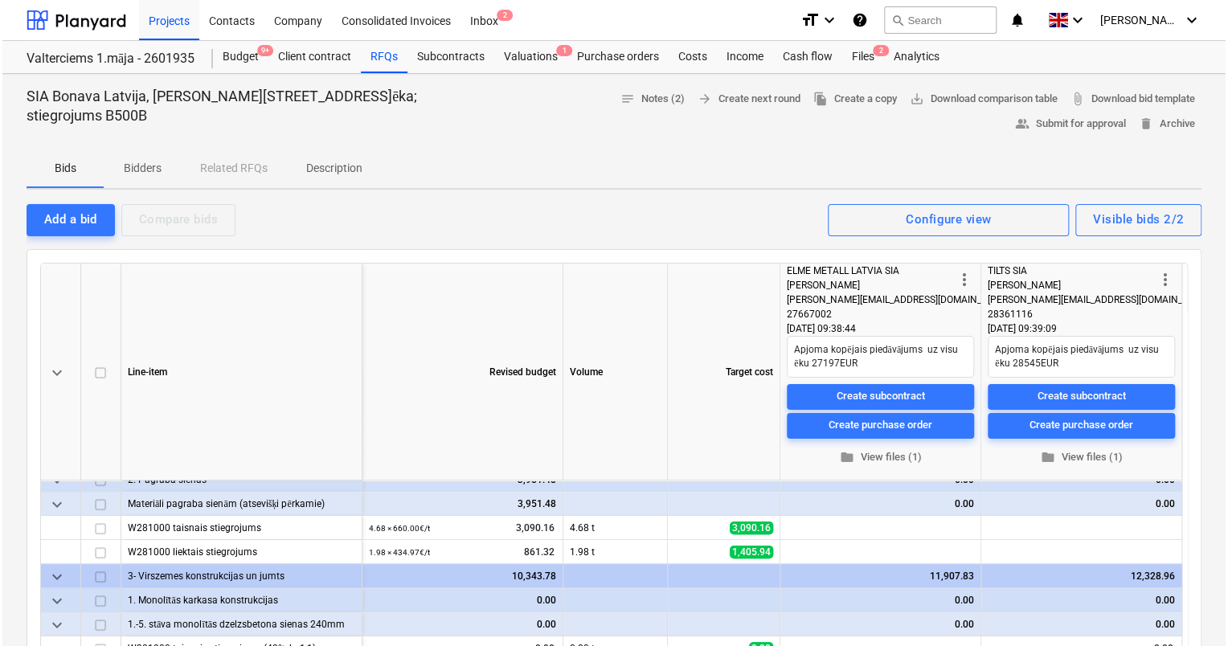
scroll to position [161, 0]
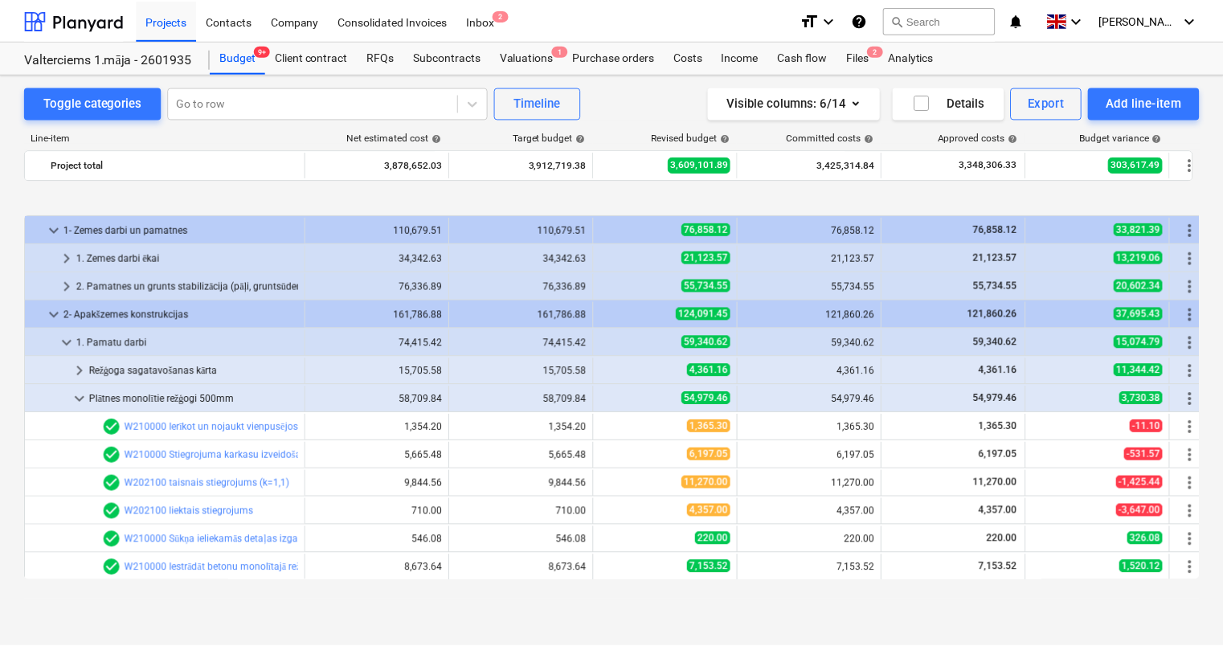
scroll to position [80, 0]
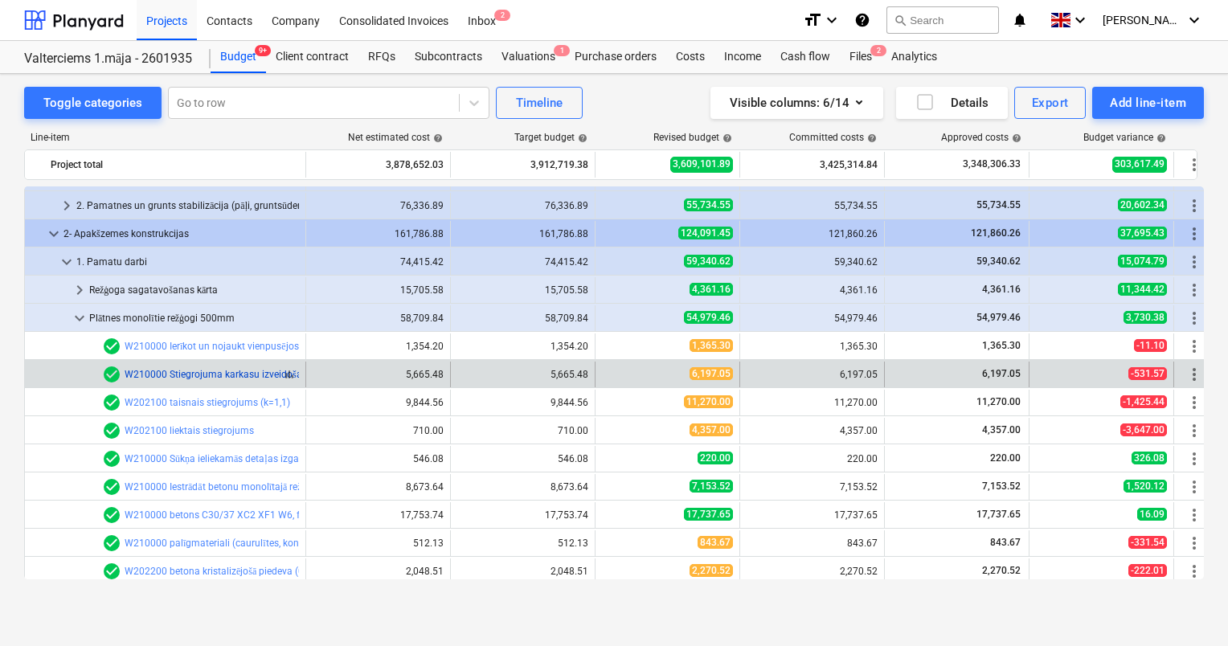
click at [218, 373] on link "W210000 Stiegrojuma karkasu izveidošana un uzstādīšana, stiegras savienojot ar …" at bounding box center [340, 374] width 430 height 11
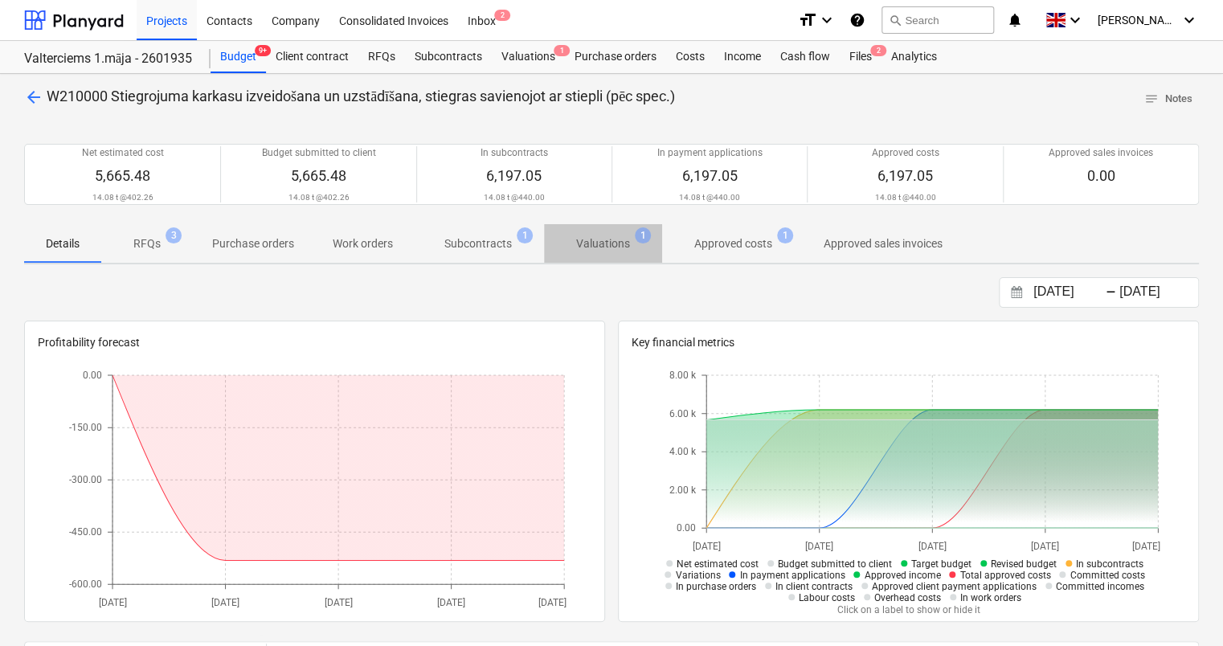
click at [593, 244] on p "Valuations" at bounding box center [603, 243] width 54 height 17
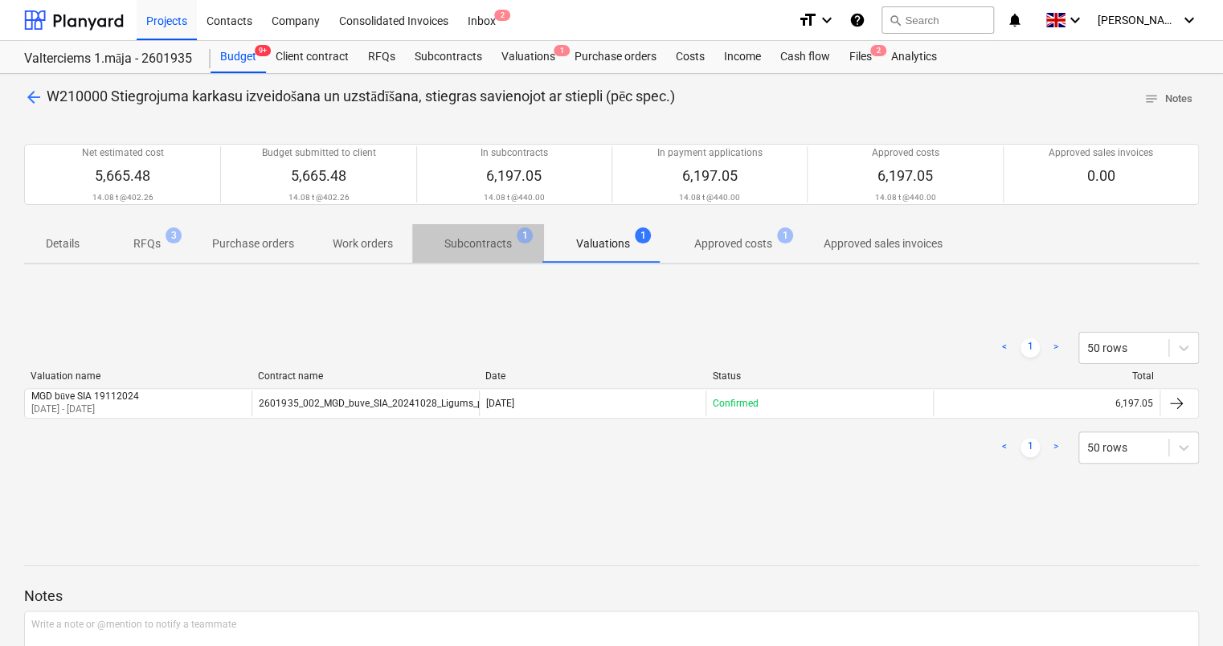
click at [463, 244] on p "Subcontracts" at bounding box center [478, 243] width 68 height 17
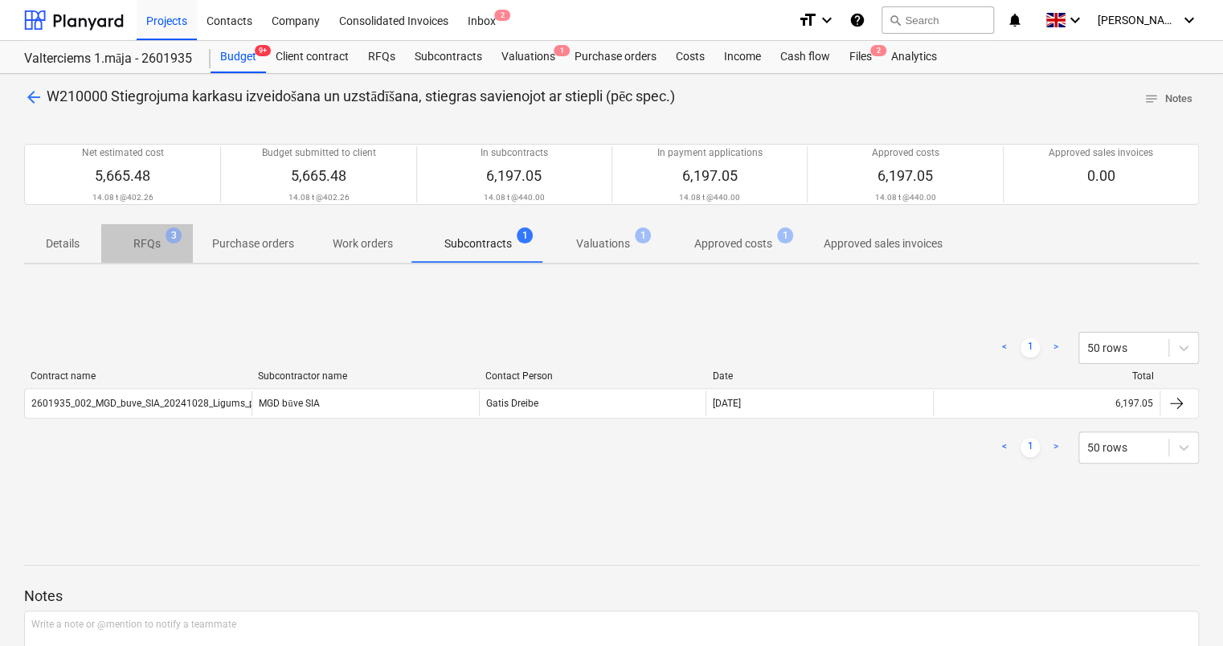
click at [145, 245] on p "RFQs" at bounding box center [146, 243] width 27 height 17
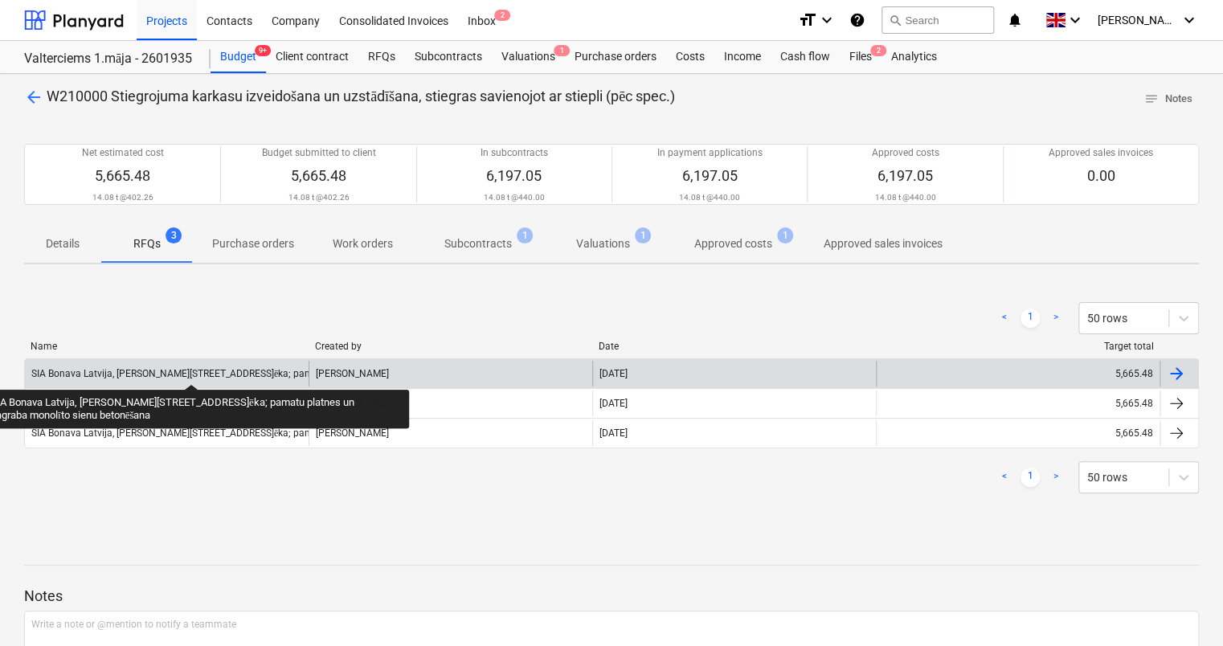
click at [191, 370] on div "SIA Bonava Latvija, [PERSON_NAME][STREET_ADDRESS]ēka; pamatu platnes un pagraba…" at bounding box center [283, 374] width 505 height 12
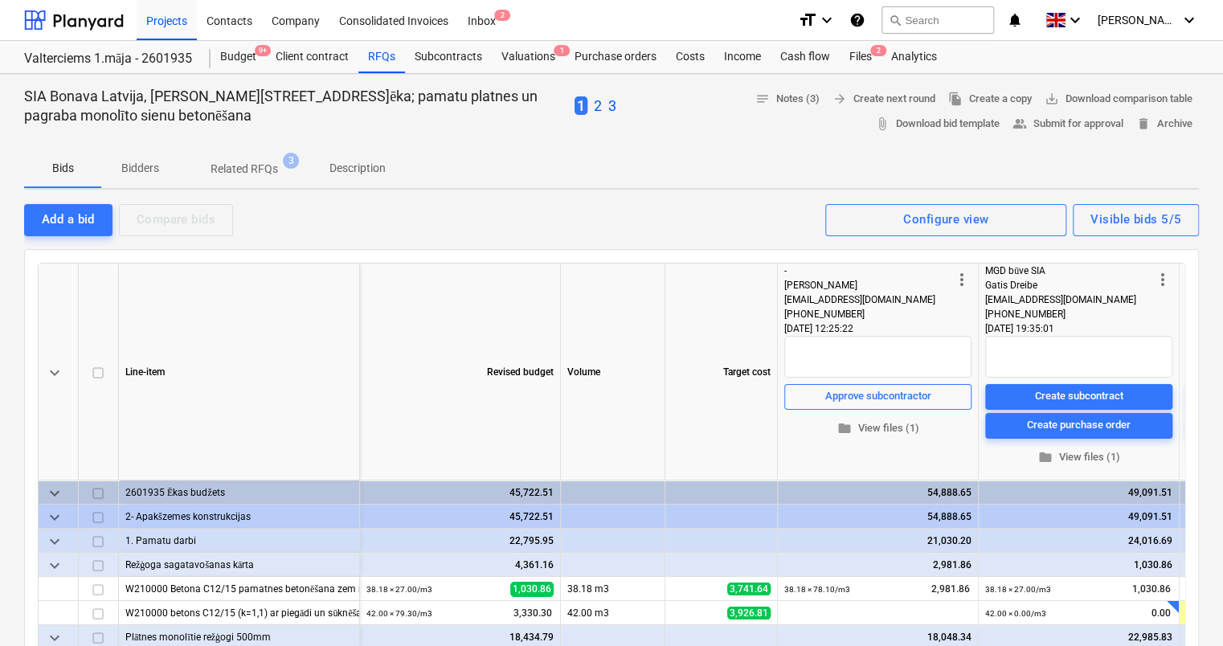
click at [245, 167] on p "Related RFQs" at bounding box center [245, 169] width 68 height 17
